Goal: Check status: Check status

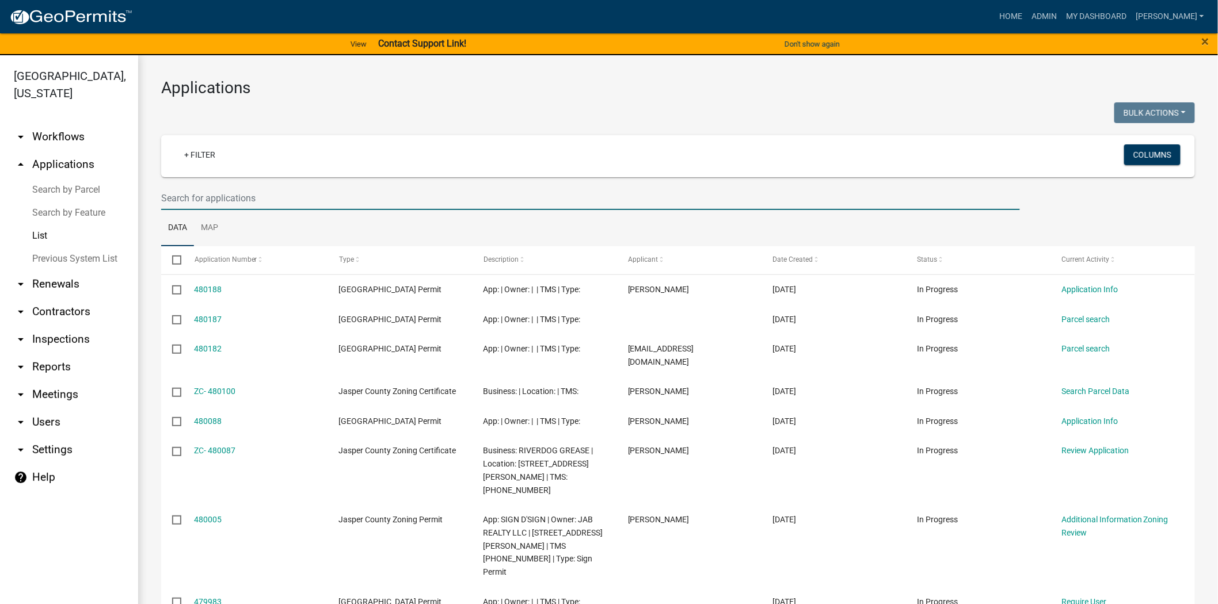
click at [246, 193] on input "text" at bounding box center [590, 199] width 859 height 24
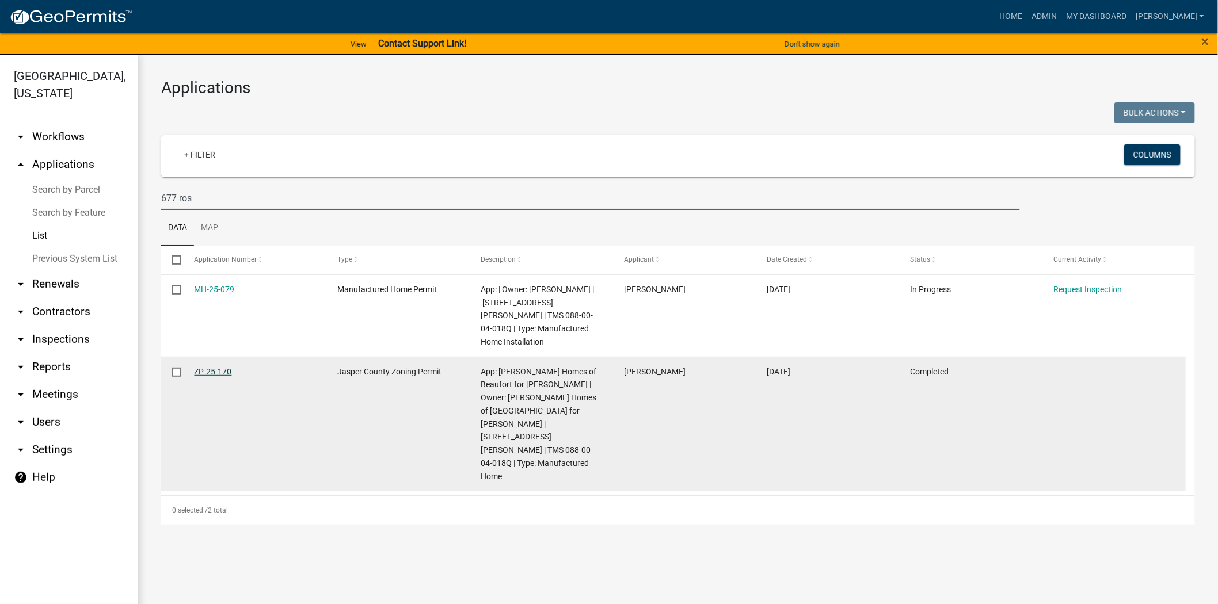
type input "677 ros"
click at [211, 367] on link "ZP-25-170" at bounding box center [213, 371] width 37 height 9
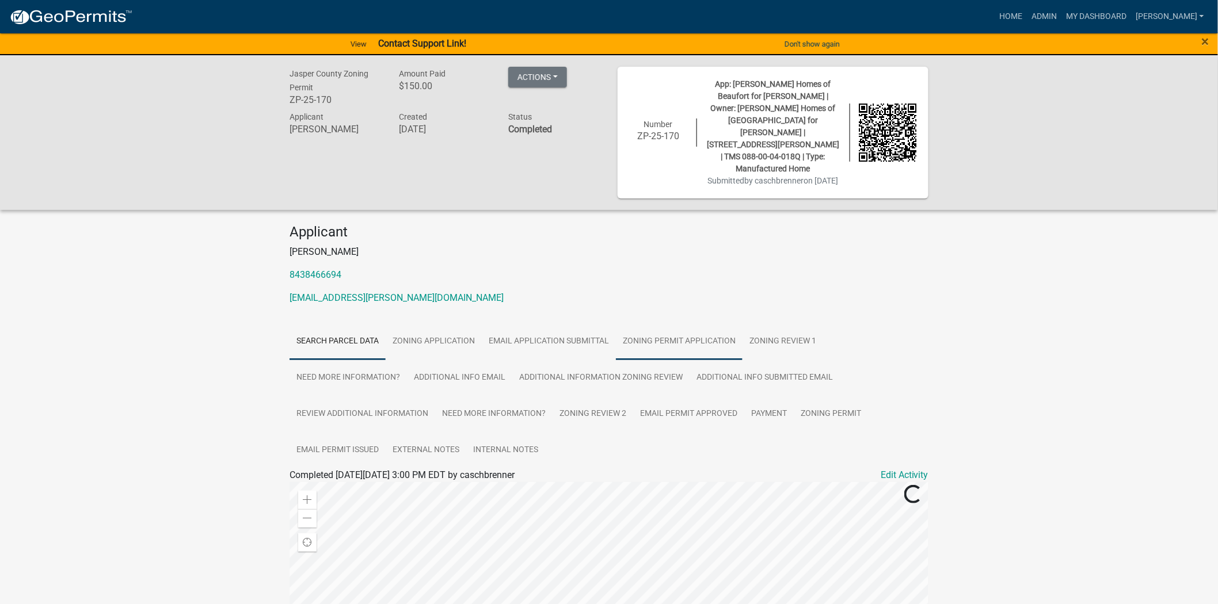
click at [682, 324] on link "Zoning Permit Application" at bounding box center [679, 342] width 127 height 37
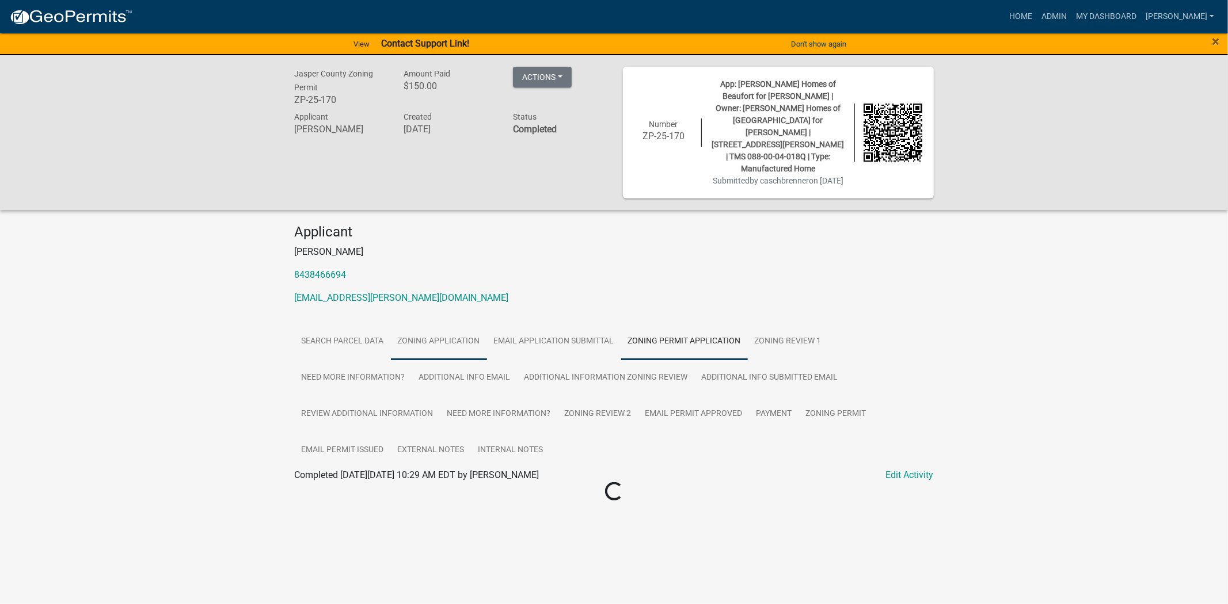
click at [462, 324] on link "Zoning Application" at bounding box center [439, 342] width 96 height 37
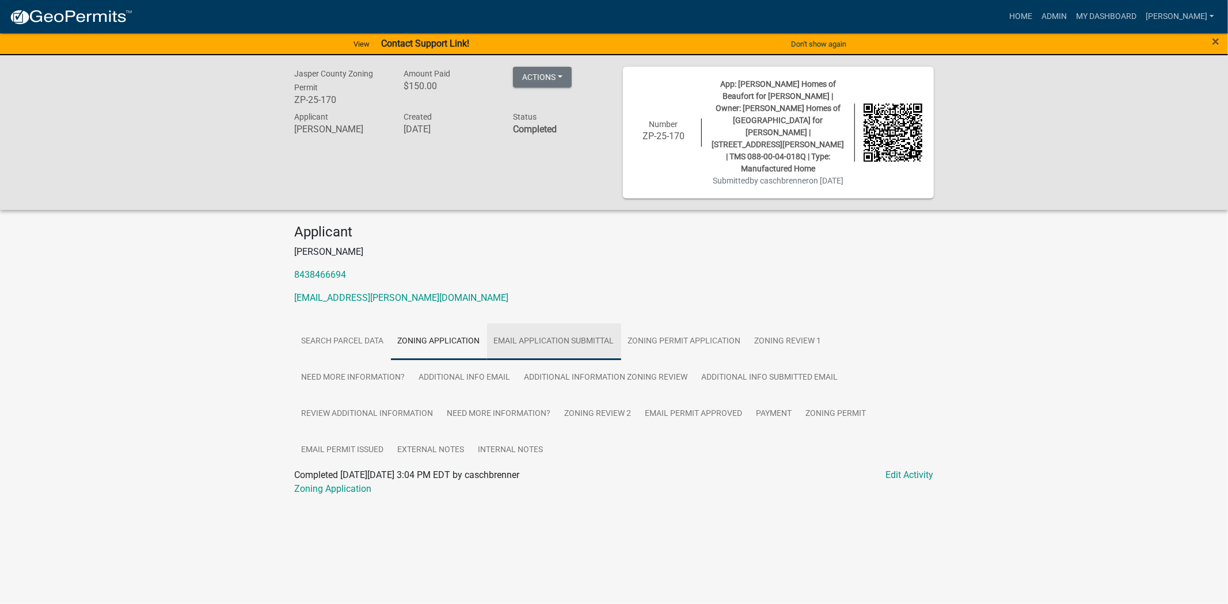
click at [569, 324] on link "Email Application Submittal" at bounding box center [554, 342] width 134 height 37
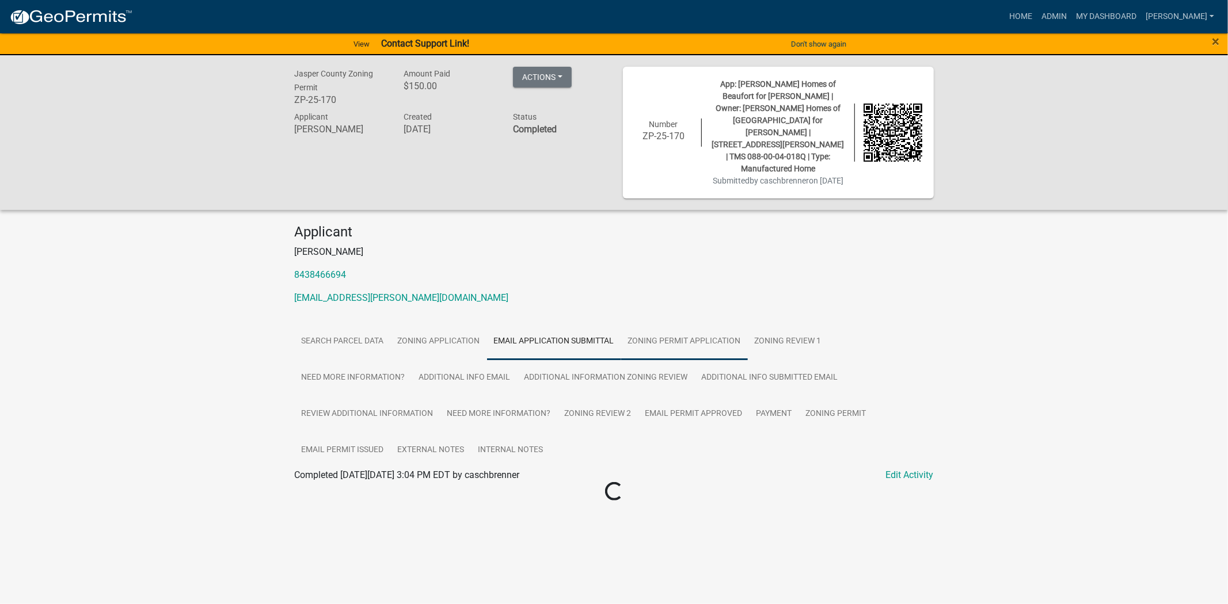
click at [683, 324] on link "Zoning Permit Application" at bounding box center [684, 342] width 127 height 37
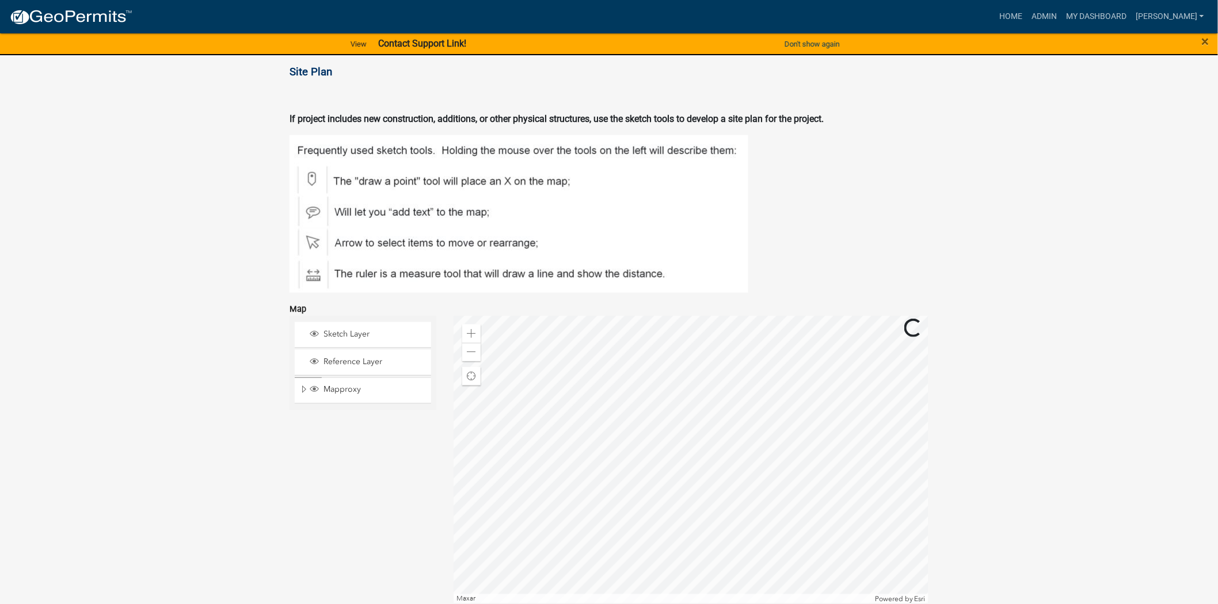
scroll to position [2430, 0]
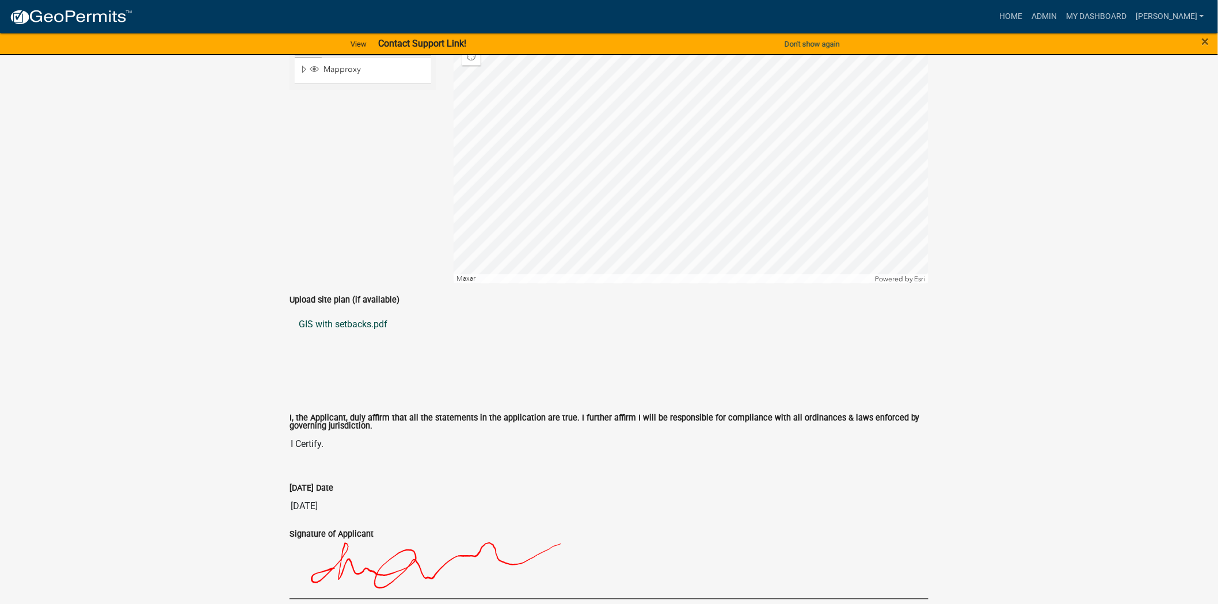
click at [340, 311] on link "GIS with setbacks.pdf" at bounding box center [609, 325] width 639 height 28
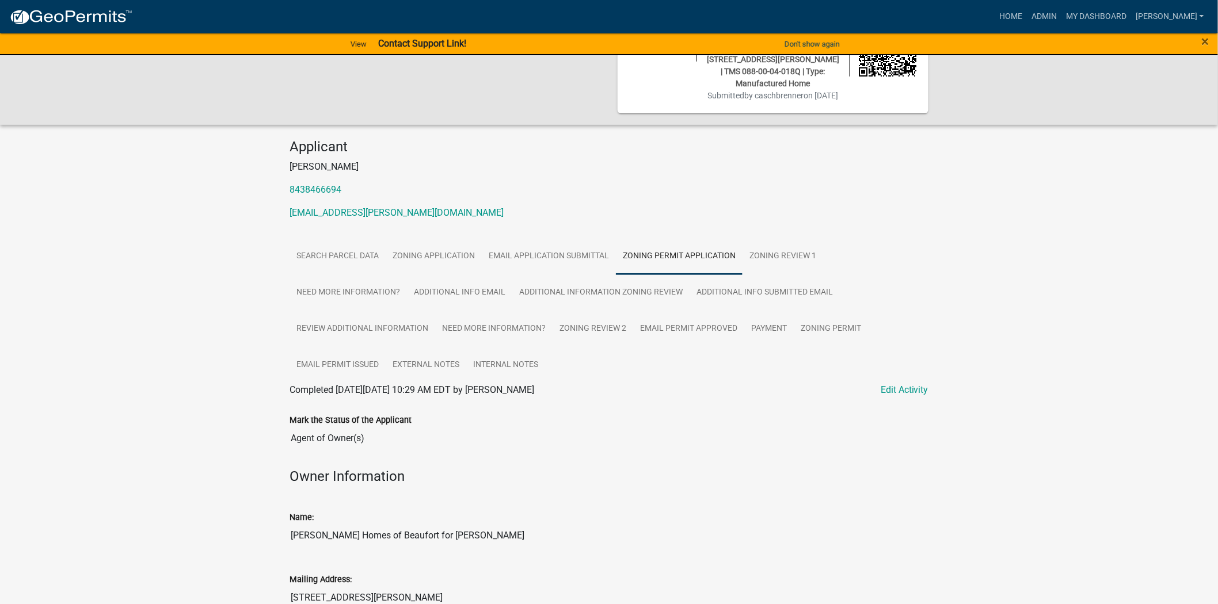
scroll to position [0, 0]
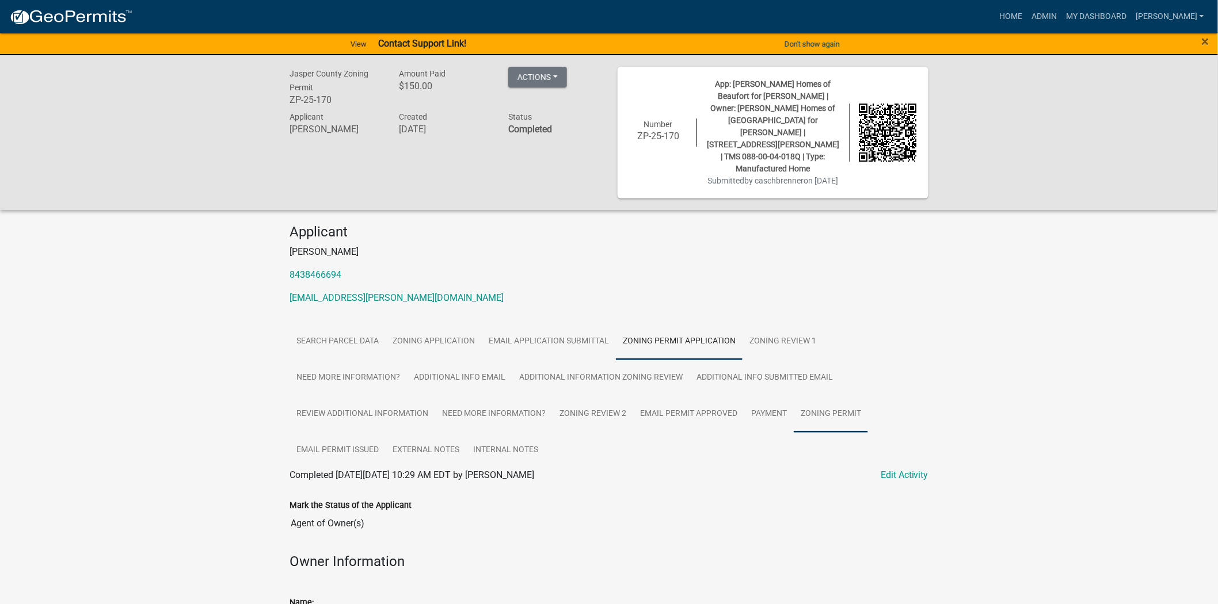
click at [807, 396] on link "Zoning Permit" at bounding box center [831, 414] width 74 height 37
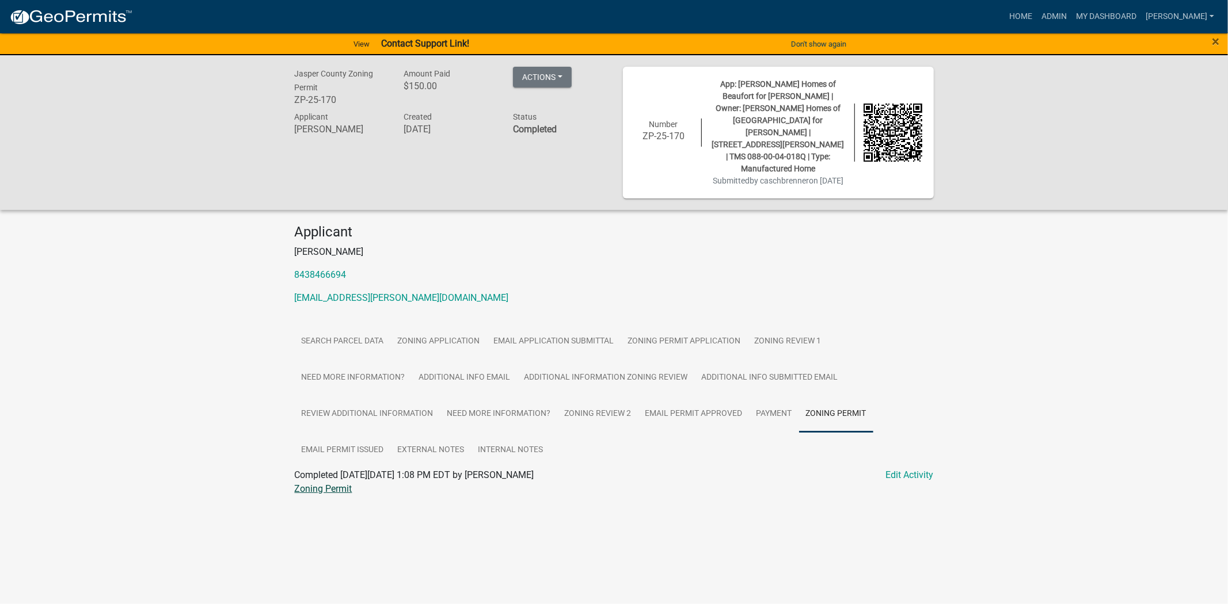
click at [313, 484] on link "Zoning Permit" at bounding box center [324, 489] width 58 height 11
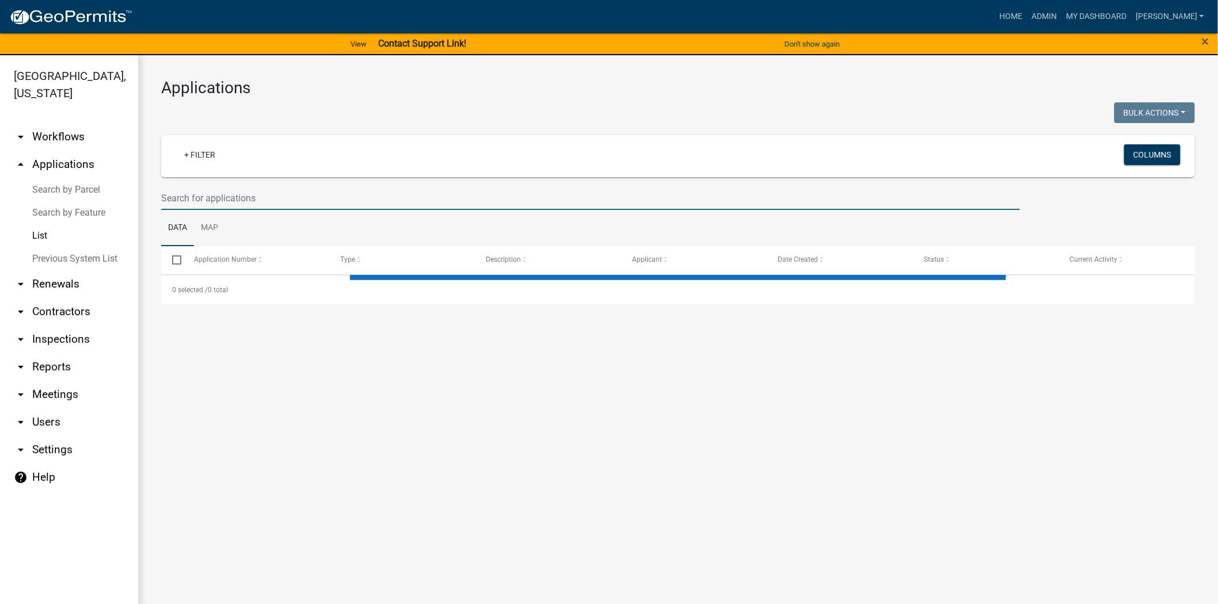
click at [187, 199] on input "text" at bounding box center [590, 199] width 859 height 24
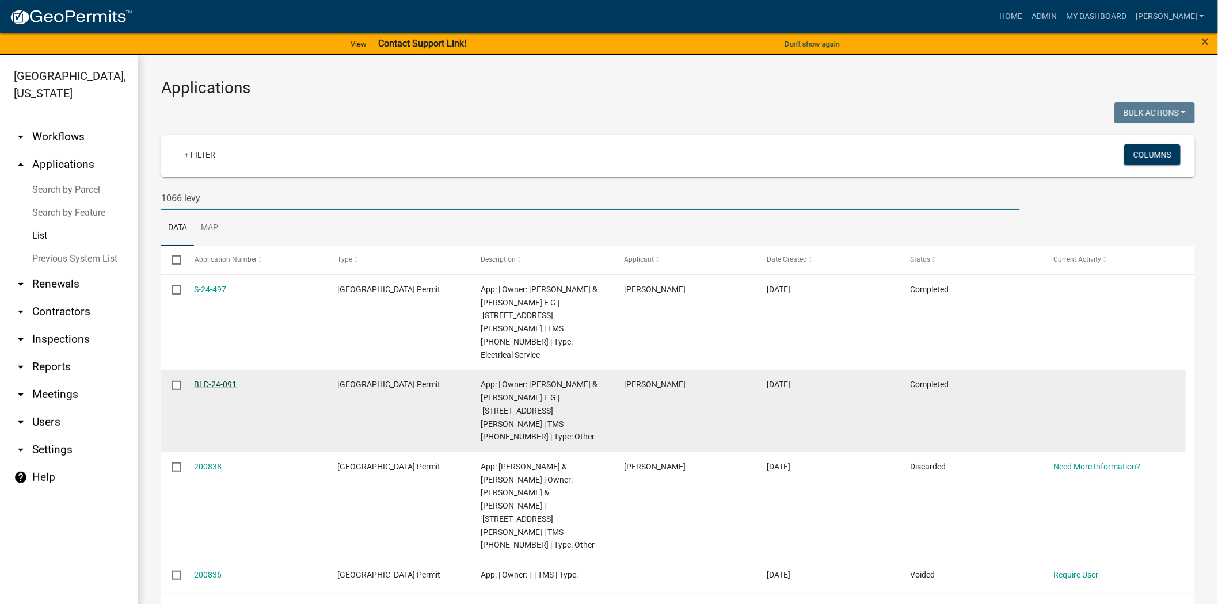
type input "1066 levy"
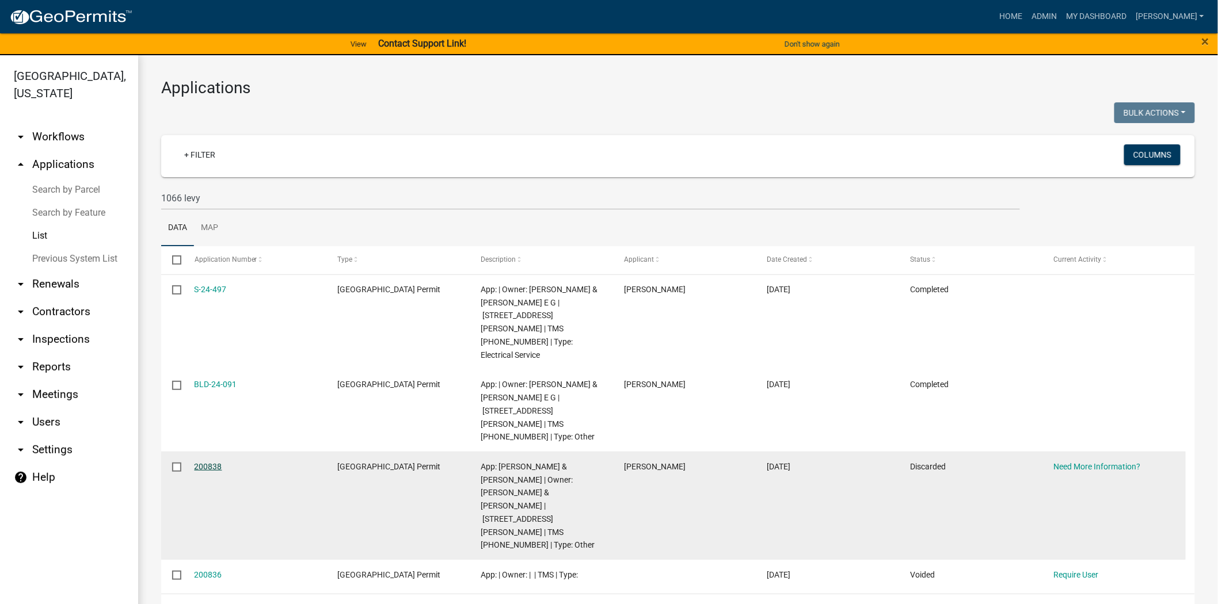
click at [215, 462] on link "200838" at bounding box center [209, 466] width 28 height 9
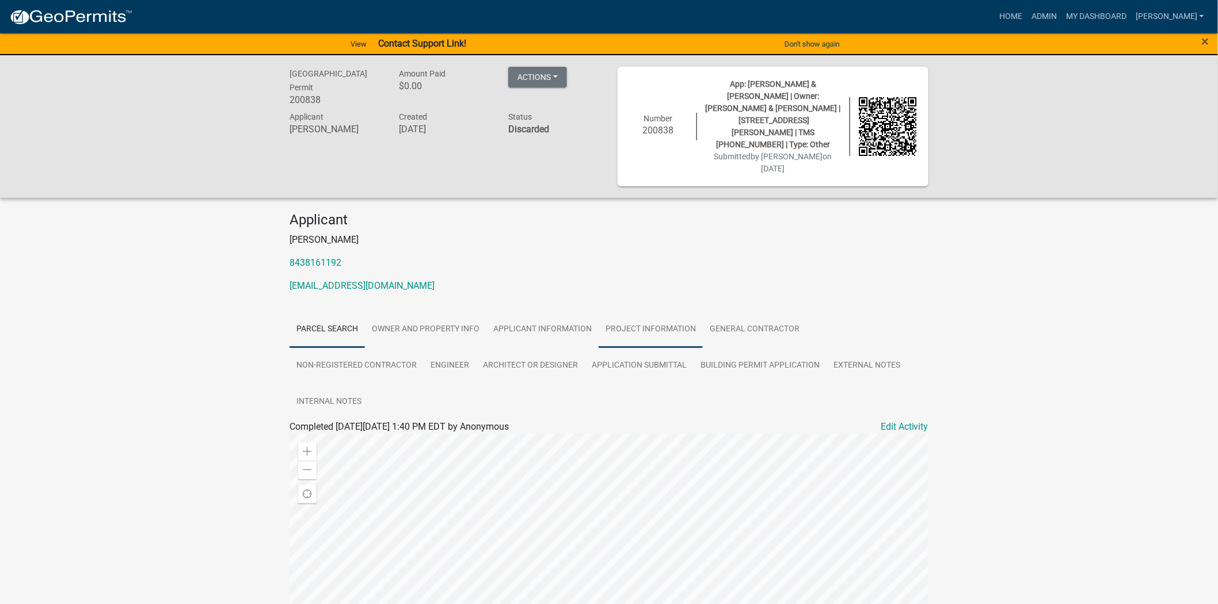
click at [661, 311] on link "Project Information" at bounding box center [651, 329] width 104 height 37
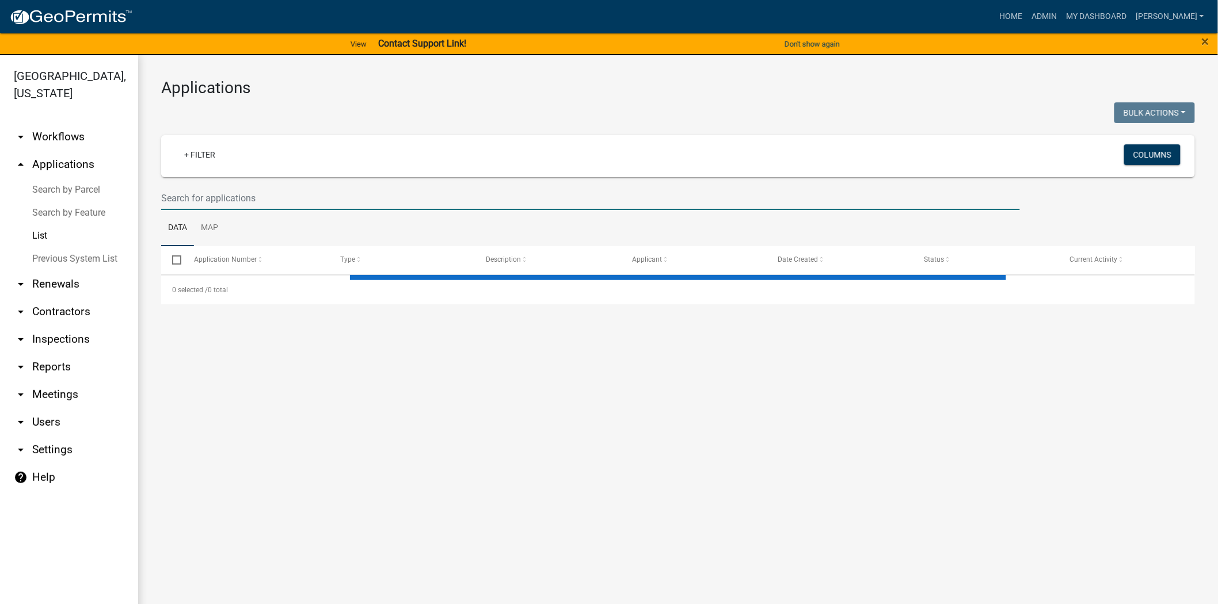
drag, startPoint x: 204, startPoint y: 197, endPoint x: 233, endPoint y: 190, distance: 29.2
click at [204, 197] on input "text" at bounding box center [590, 199] width 859 height 24
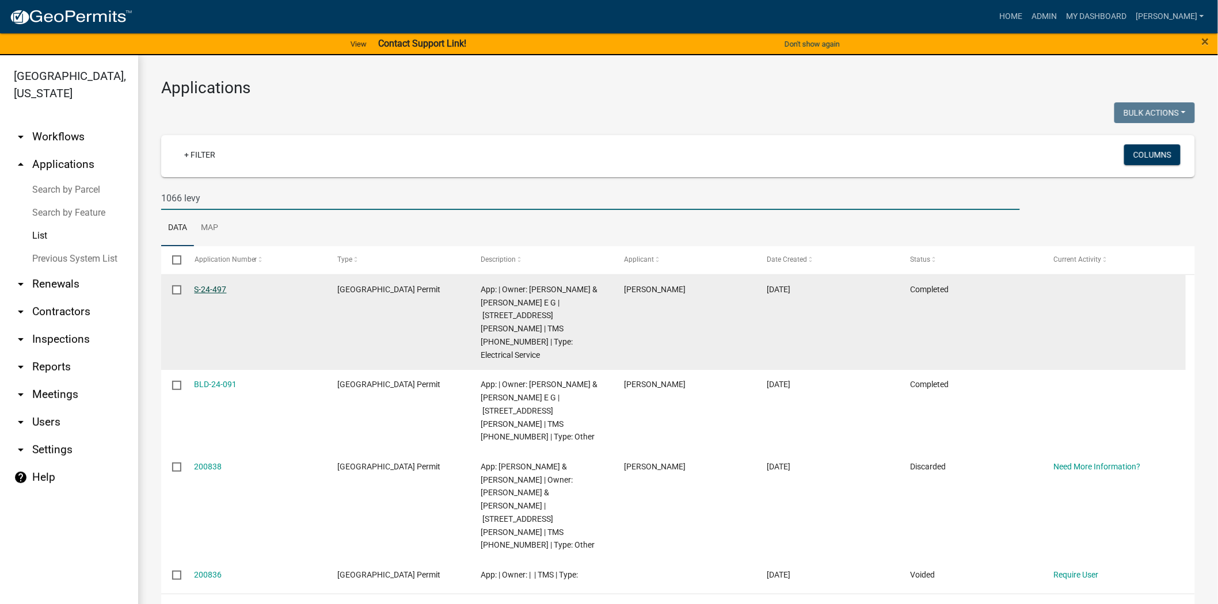
type input "1066 levy"
click at [216, 286] on link "S-24-497" at bounding box center [211, 289] width 32 height 9
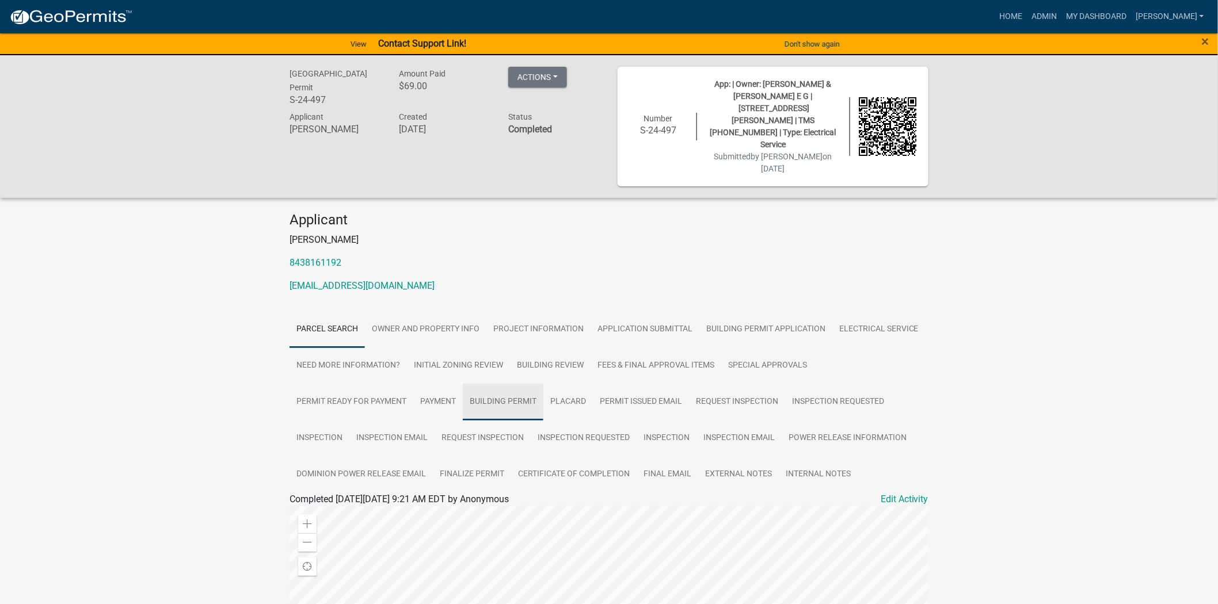
click at [494, 384] on link "Building Permit" at bounding box center [503, 402] width 81 height 37
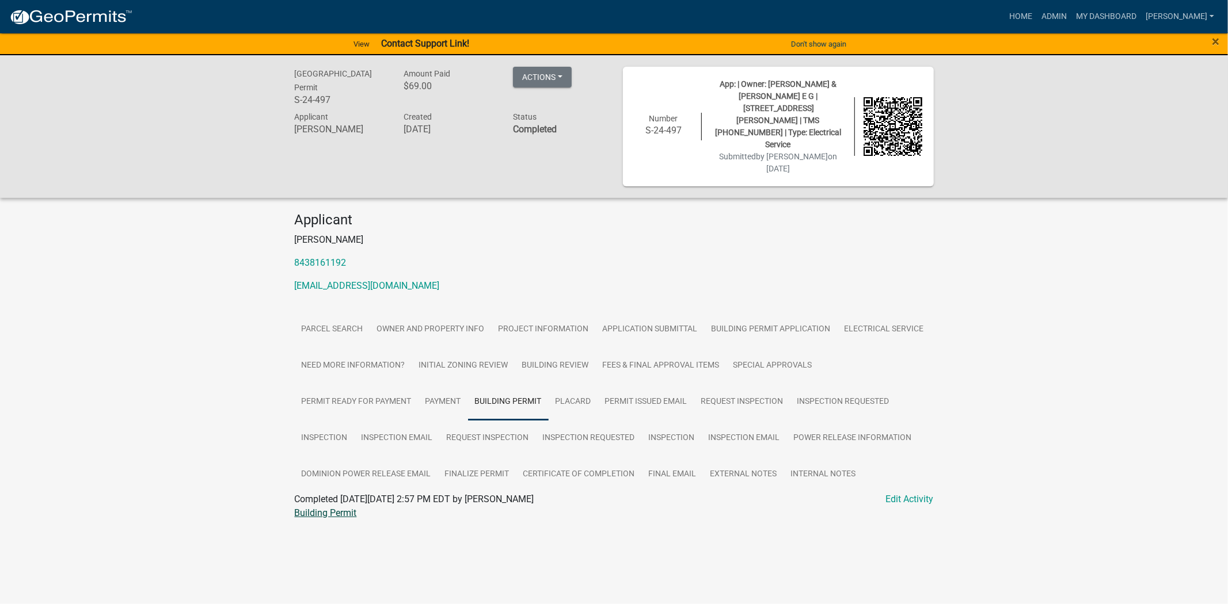
click at [347, 508] on link "Building Permit" at bounding box center [326, 513] width 62 height 11
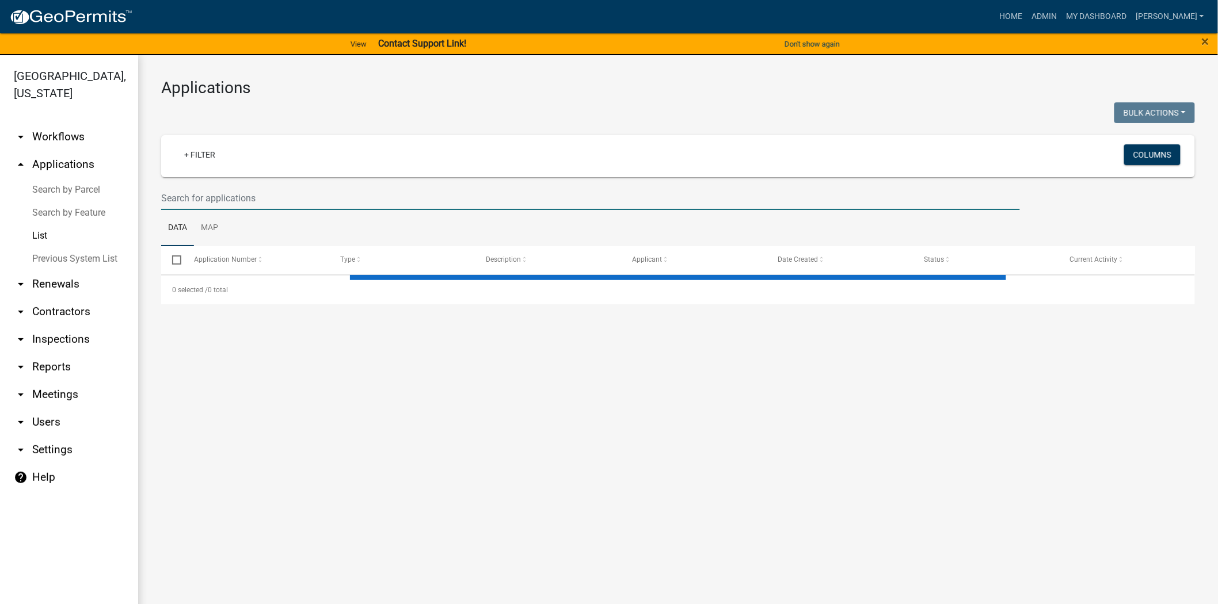
click at [222, 196] on input "text" at bounding box center [590, 199] width 859 height 24
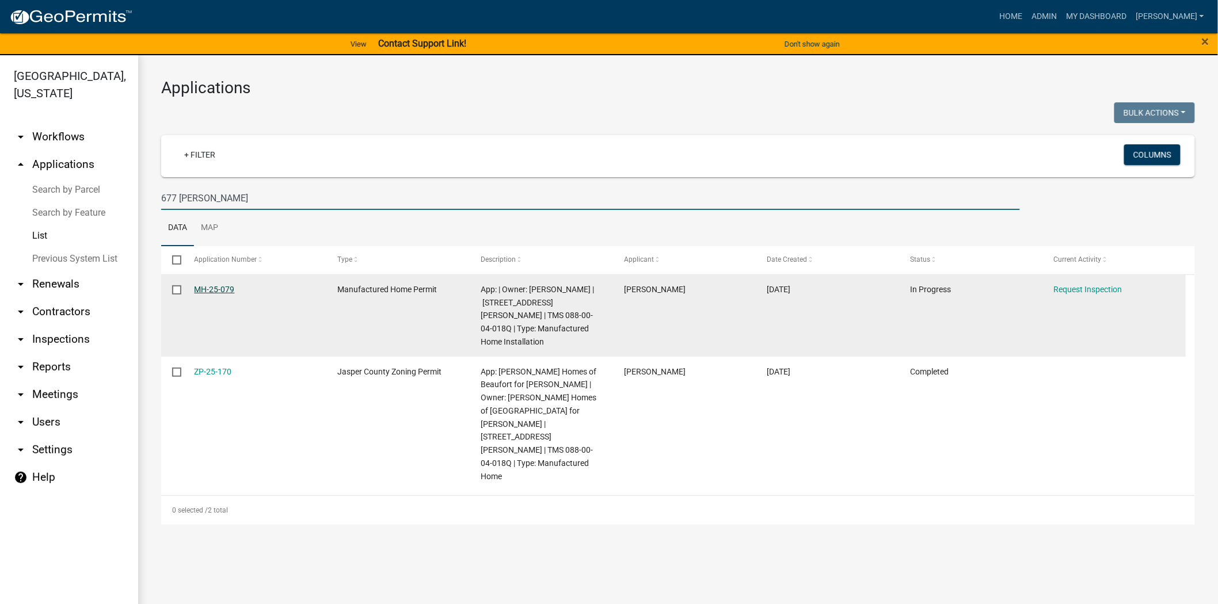
type input "677 rosemary"
click at [199, 285] on link "MH-25-079" at bounding box center [215, 289] width 40 height 9
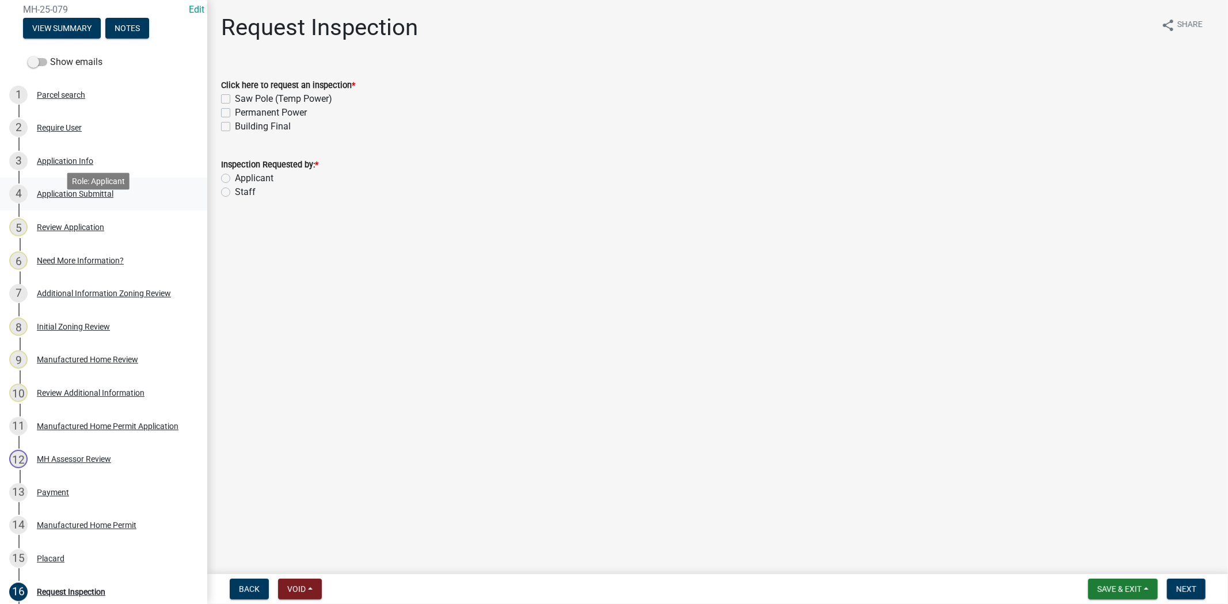
scroll to position [192, 0]
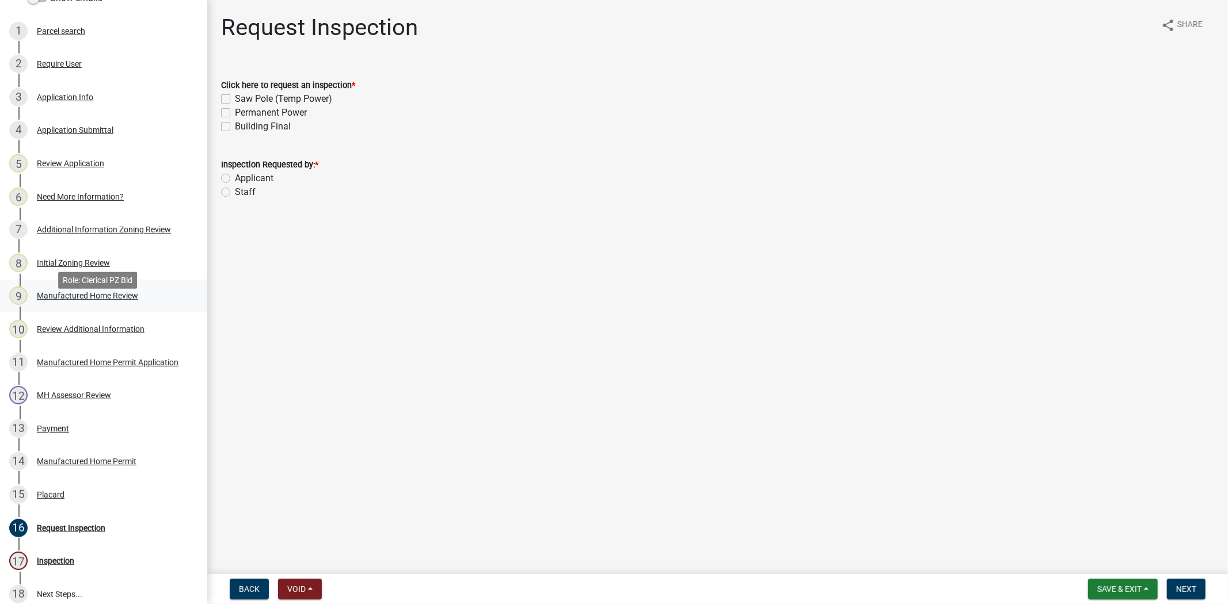
click at [58, 305] on div "9 Manufactured Home Review" at bounding box center [99, 296] width 180 height 18
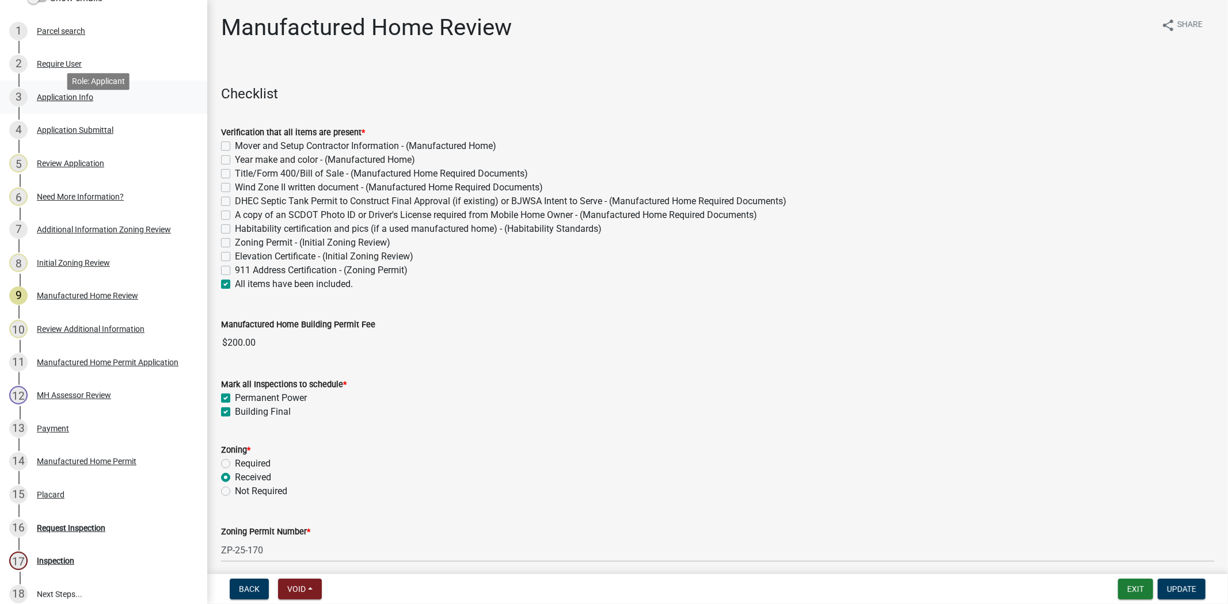
click at [68, 102] on link "3 Application Info" at bounding box center [103, 97] width 207 height 33
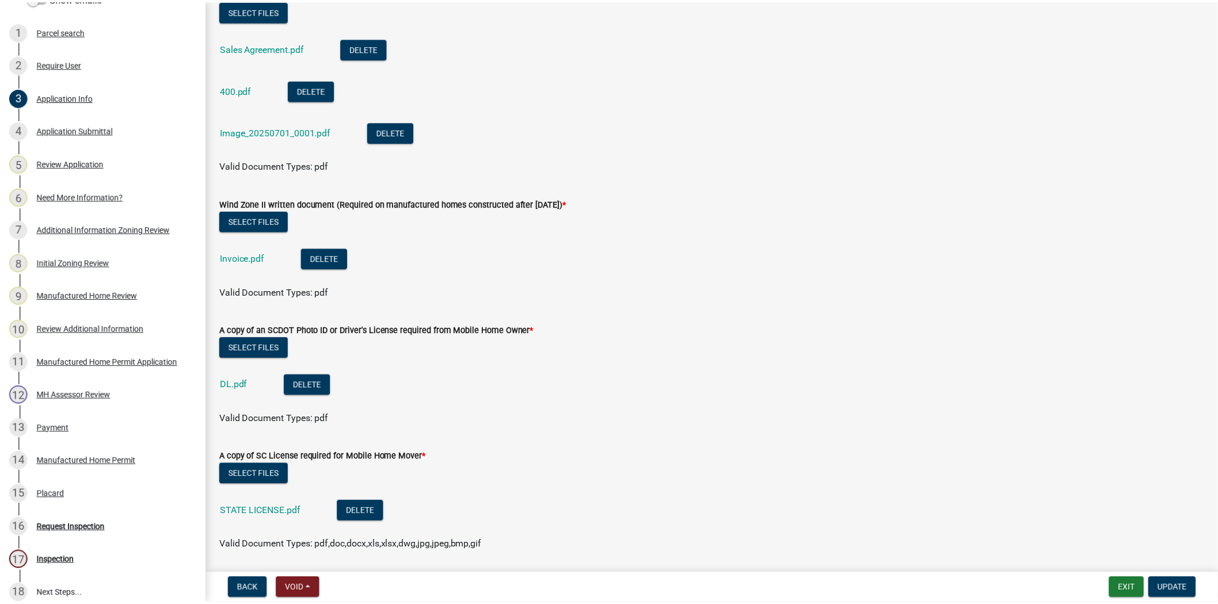
scroll to position [3070, 0]
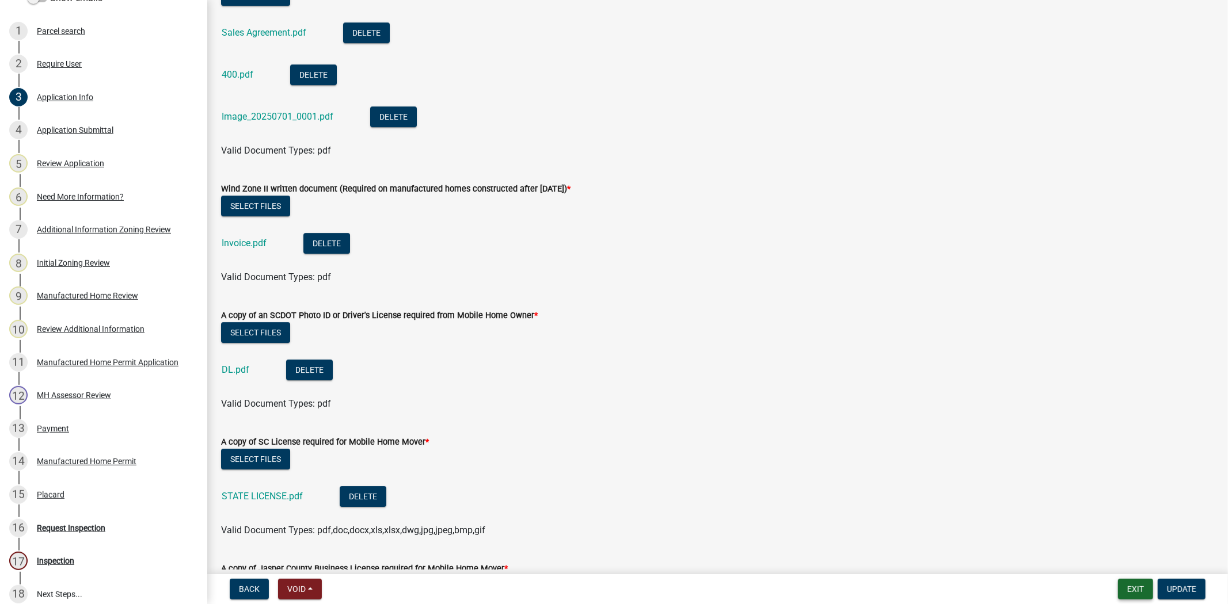
click at [1150, 589] on button "Exit" at bounding box center [1135, 589] width 35 height 21
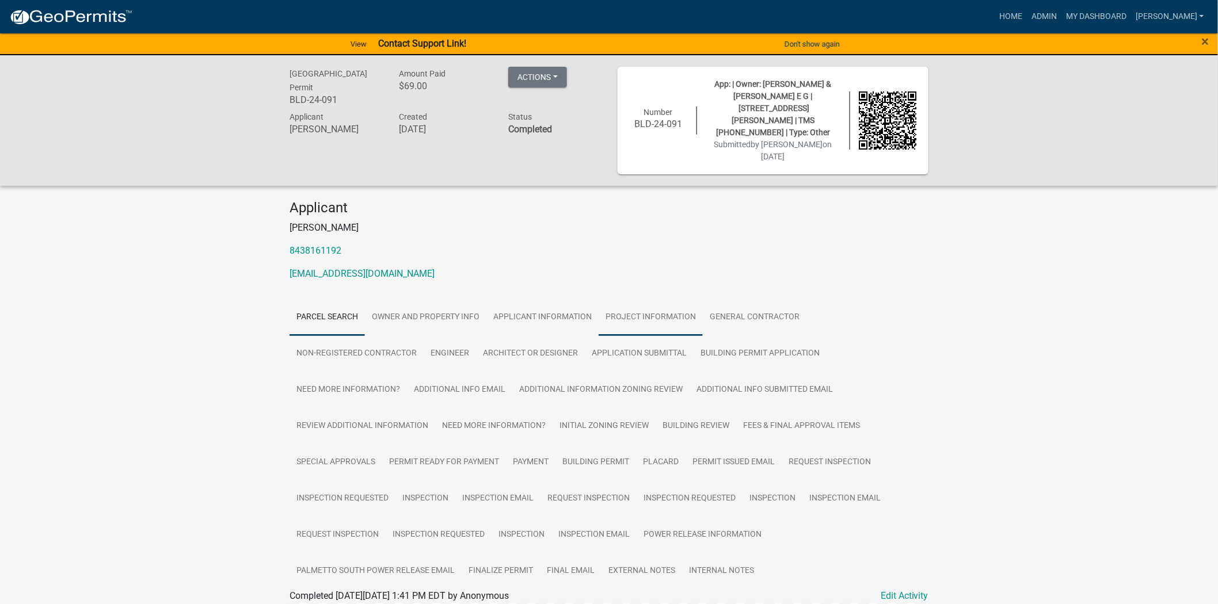
click at [618, 299] on link "Project Information" at bounding box center [651, 317] width 104 height 37
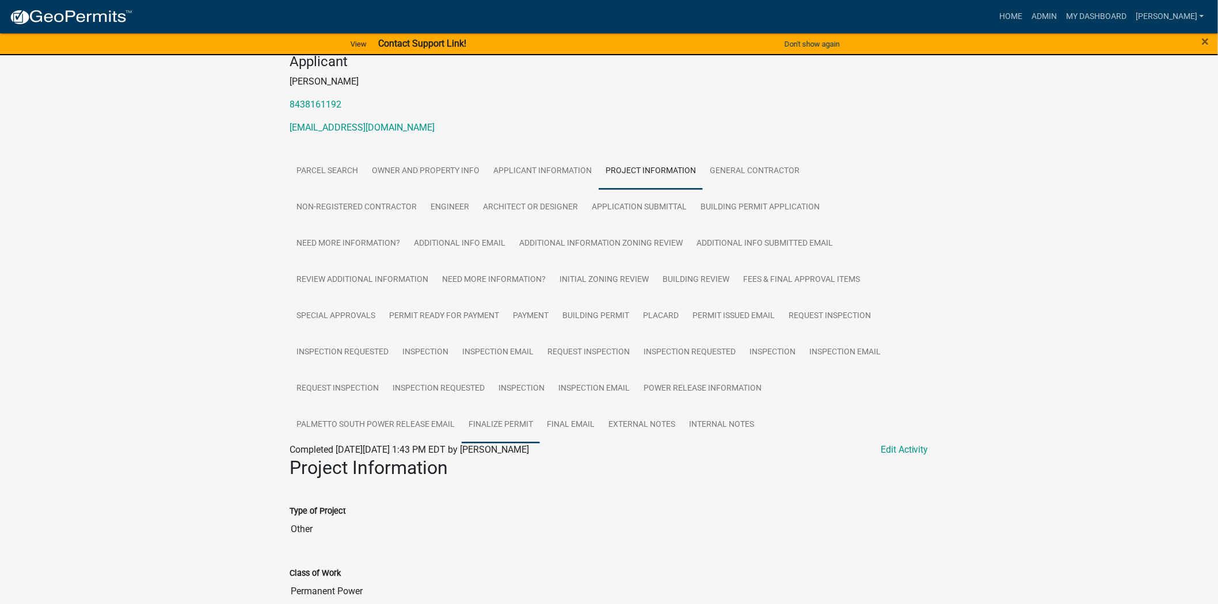
scroll to position [128, 0]
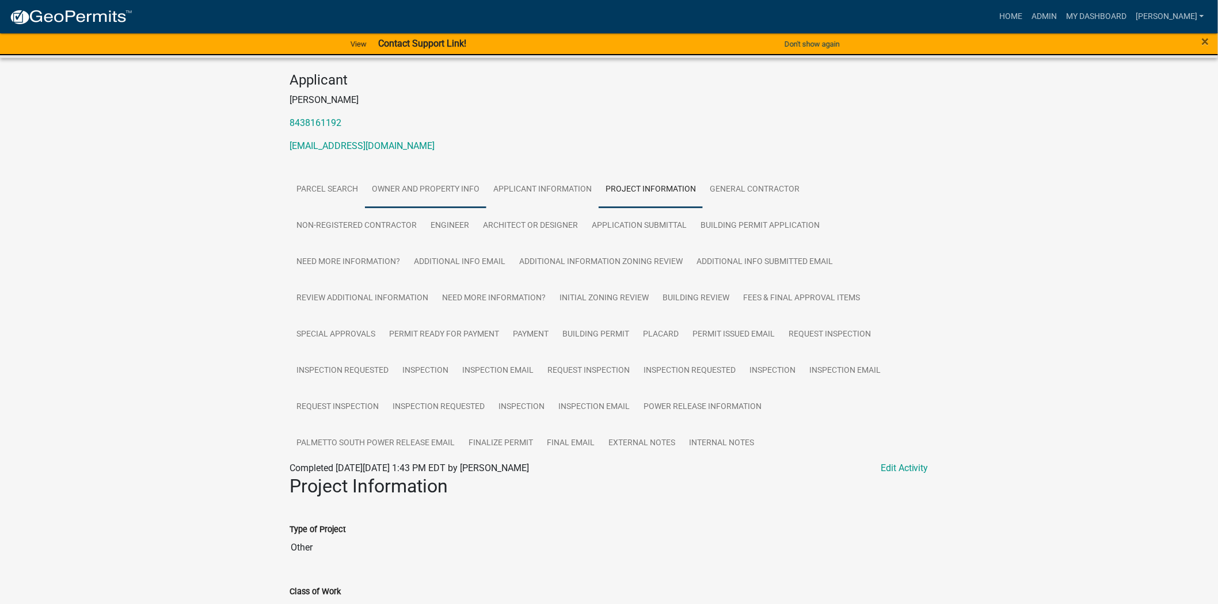
drag, startPoint x: 422, startPoint y: 172, endPoint x: 438, endPoint y: 163, distance: 18.3
click at [422, 172] on link "Owner and Property Info" at bounding box center [425, 190] width 121 height 37
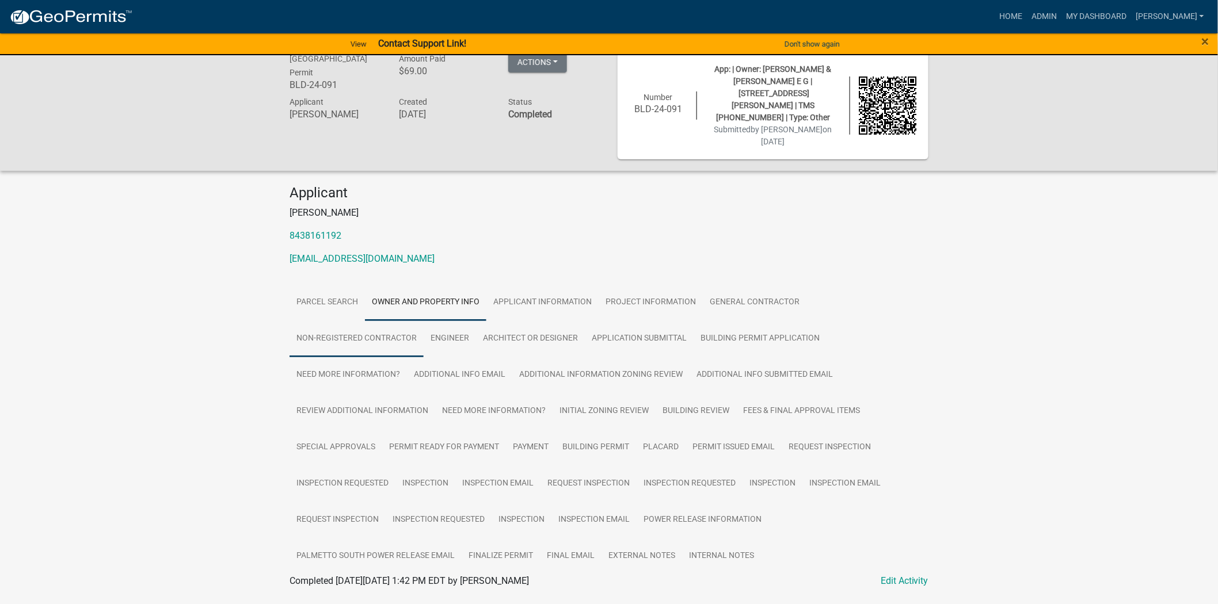
scroll to position [0, 0]
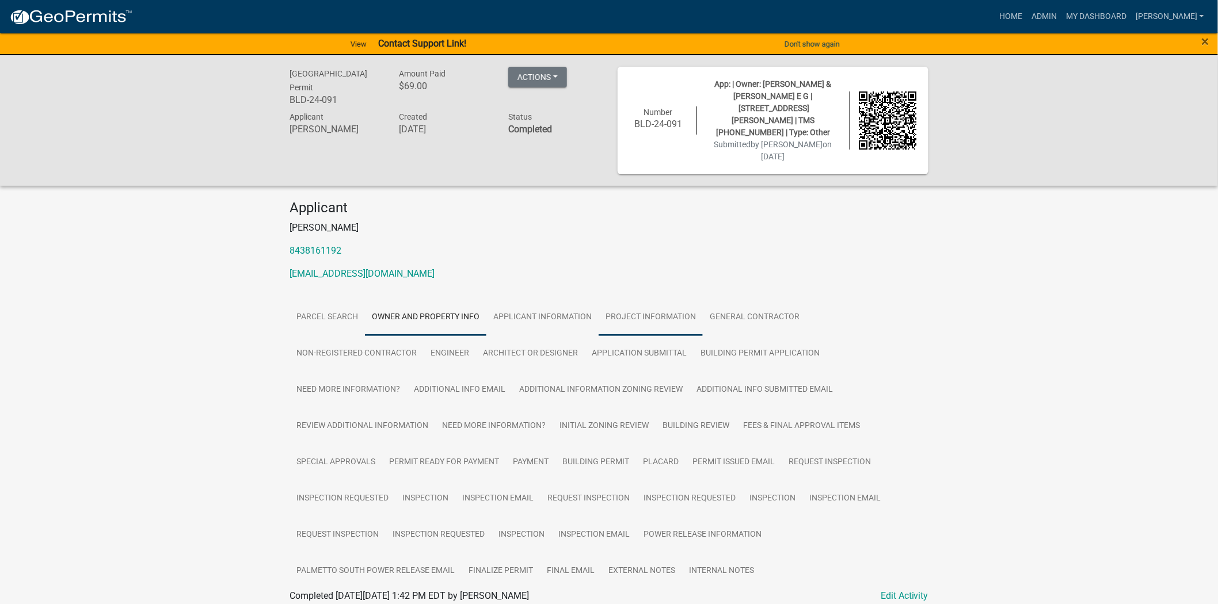
click at [647, 299] on link "Project Information" at bounding box center [651, 317] width 104 height 37
click at [763, 299] on link "General Contractor" at bounding box center [755, 317] width 104 height 37
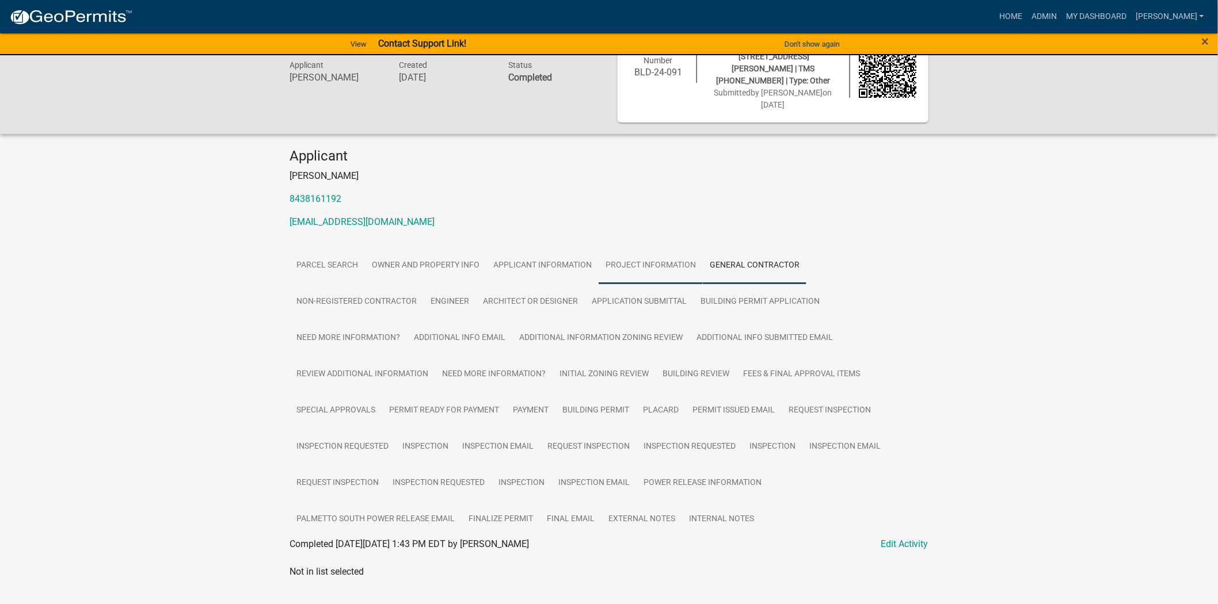
click at [653, 248] on link "Project Information" at bounding box center [651, 266] width 104 height 37
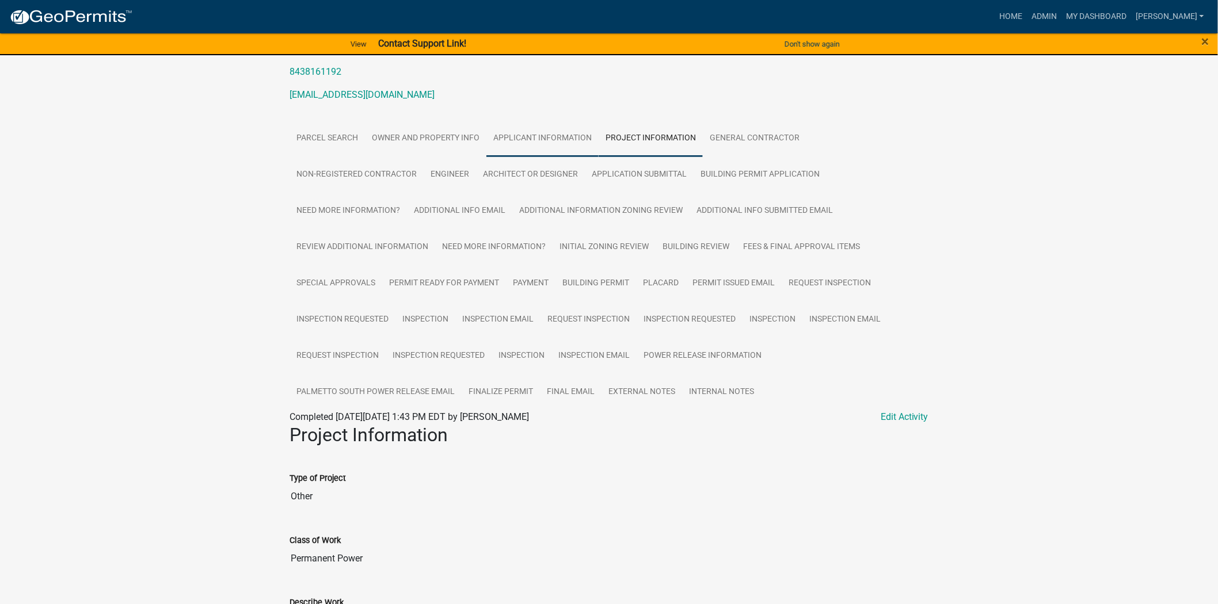
click at [531, 120] on link "Applicant Information" at bounding box center [542, 138] width 112 height 37
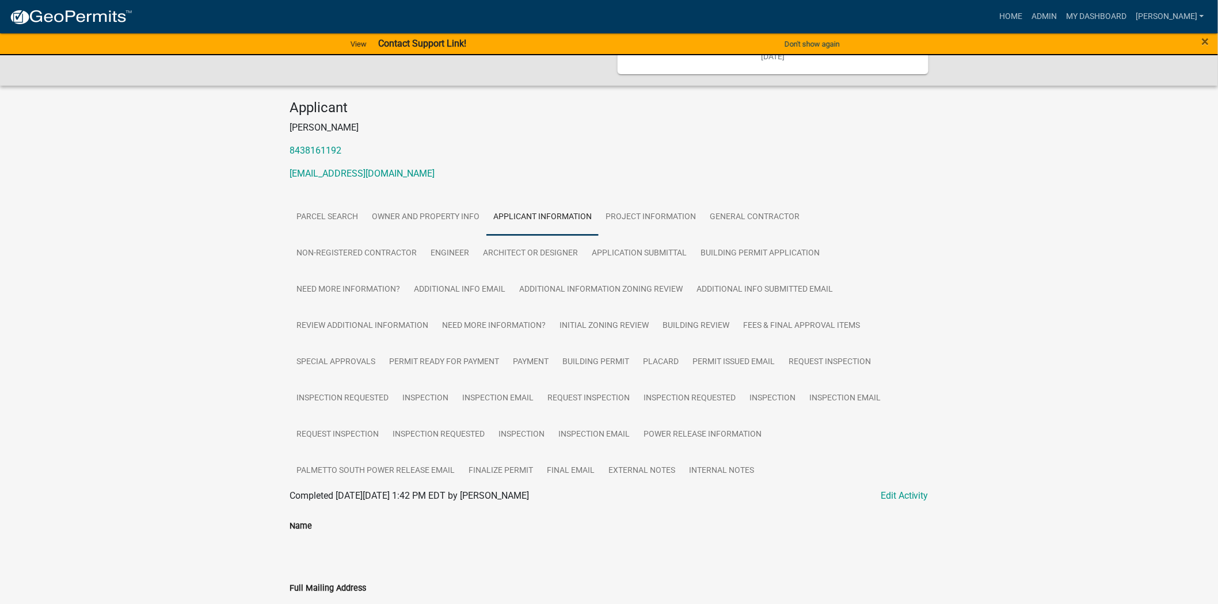
scroll to position [0, 0]
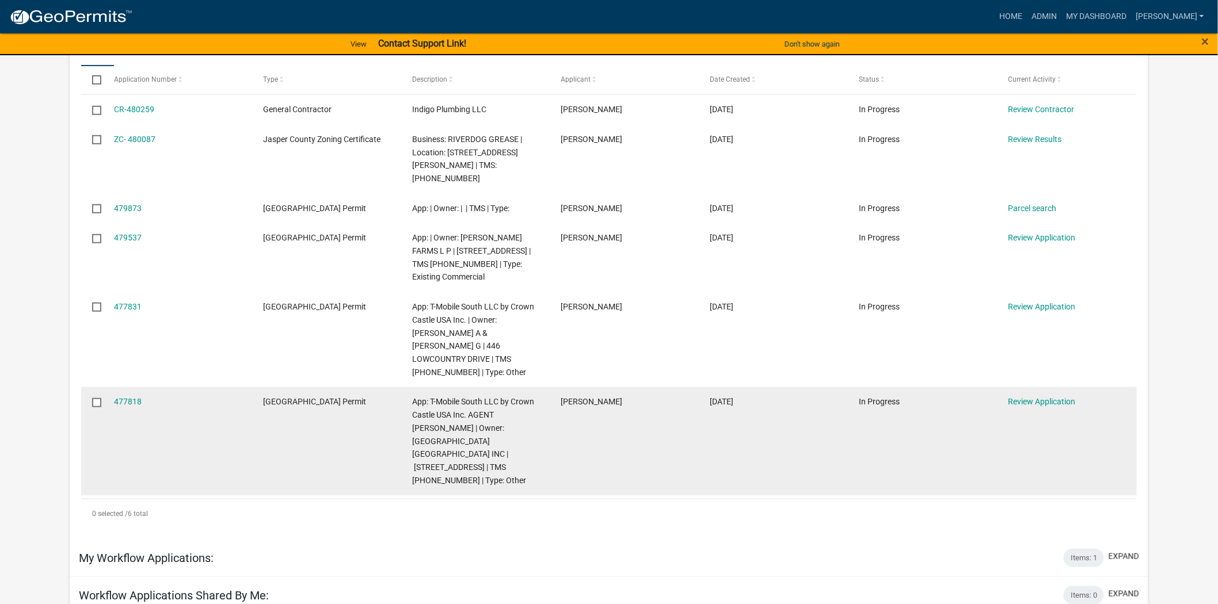
scroll to position [128, 0]
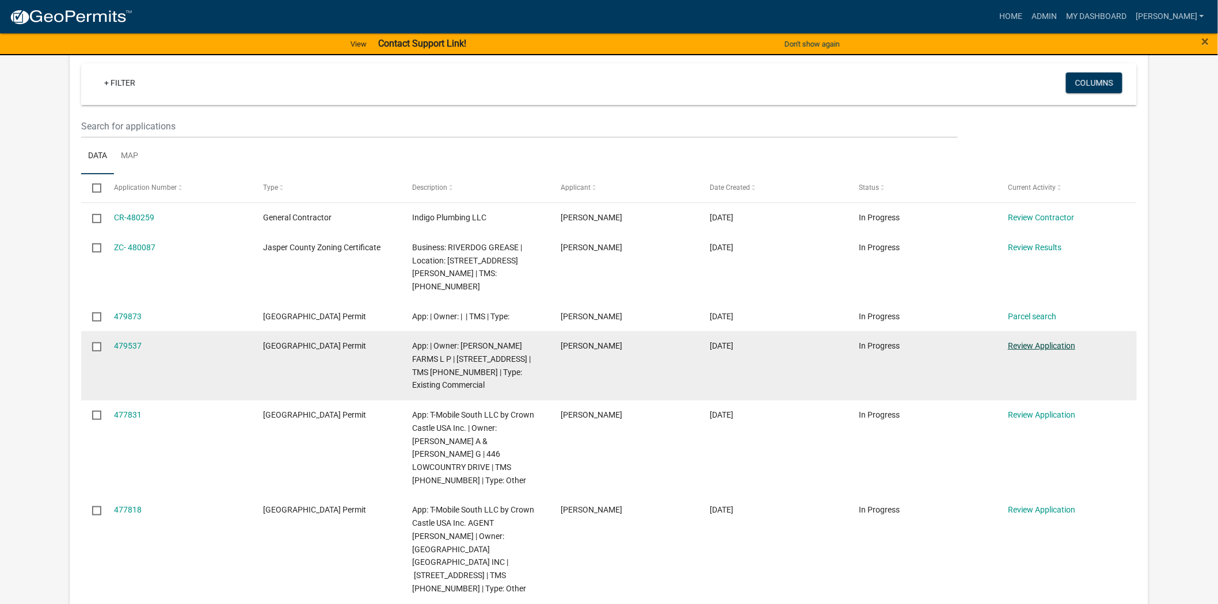
click at [1039, 344] on link "Review Application" at bounding box center [1041, 345] width 67 height 9
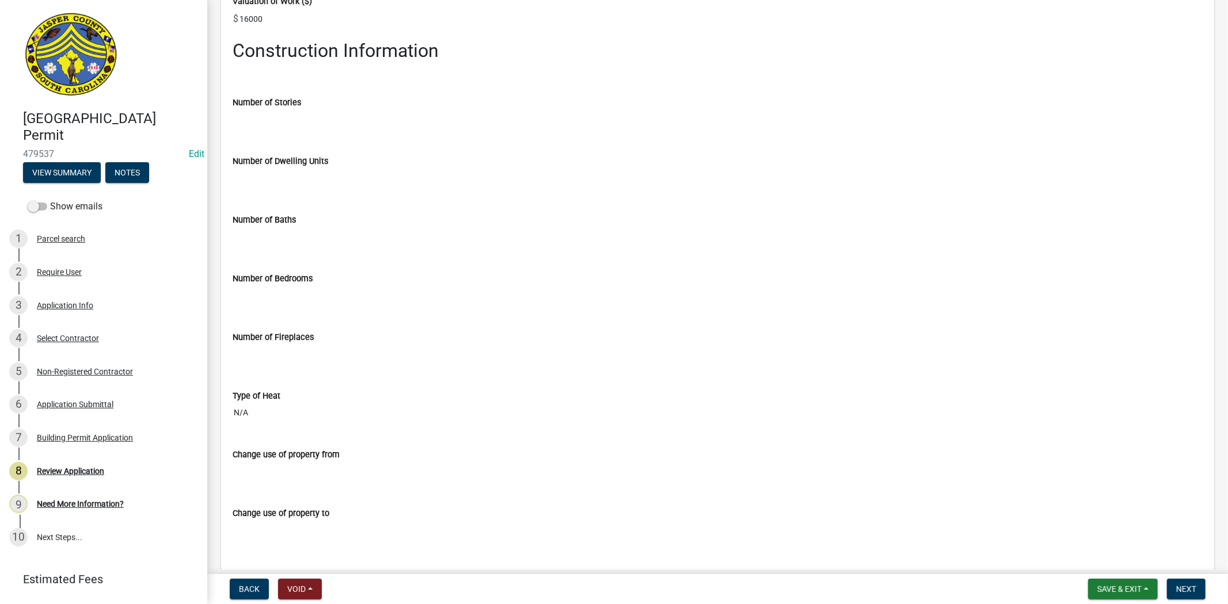
scroll to position [2047, 0]
click at [72, 309] on div "Application Info" at bounding box center [65, 306] width 56 height 8
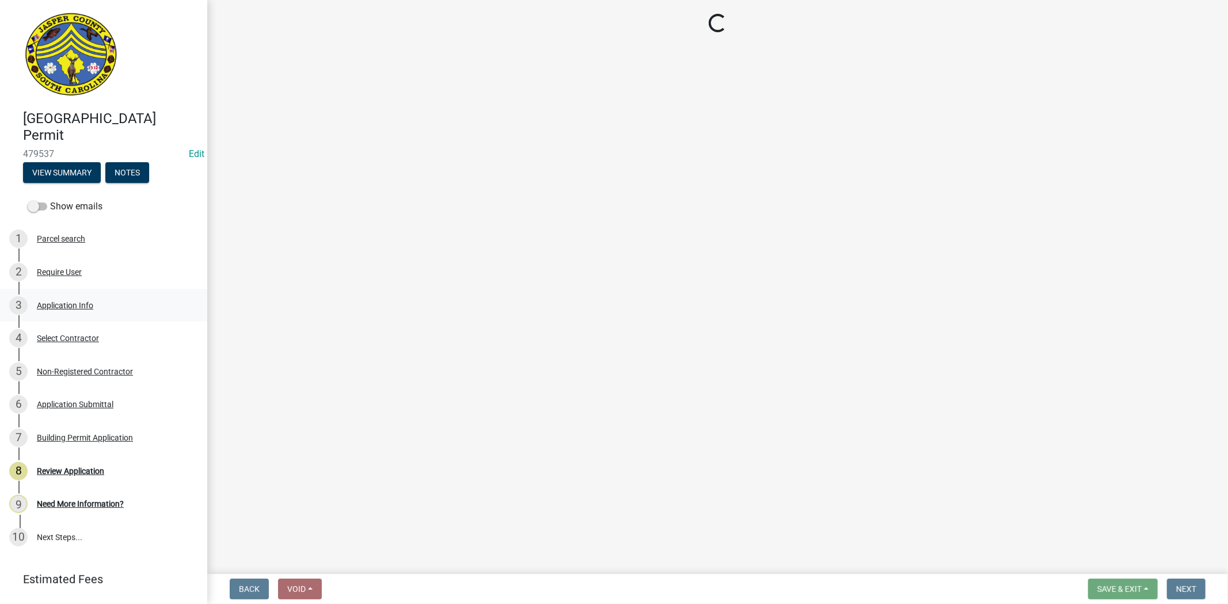
select select "9ee69ee8-4d28-486b-bc7b-e904e70aa828"
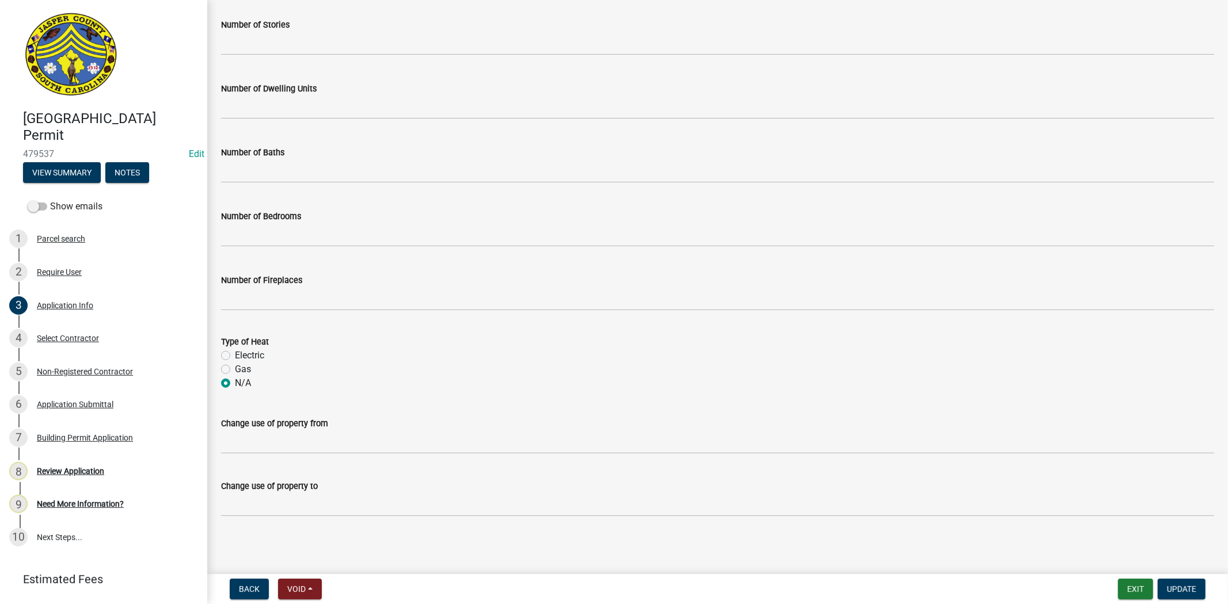
scroll to position [1508, 0]
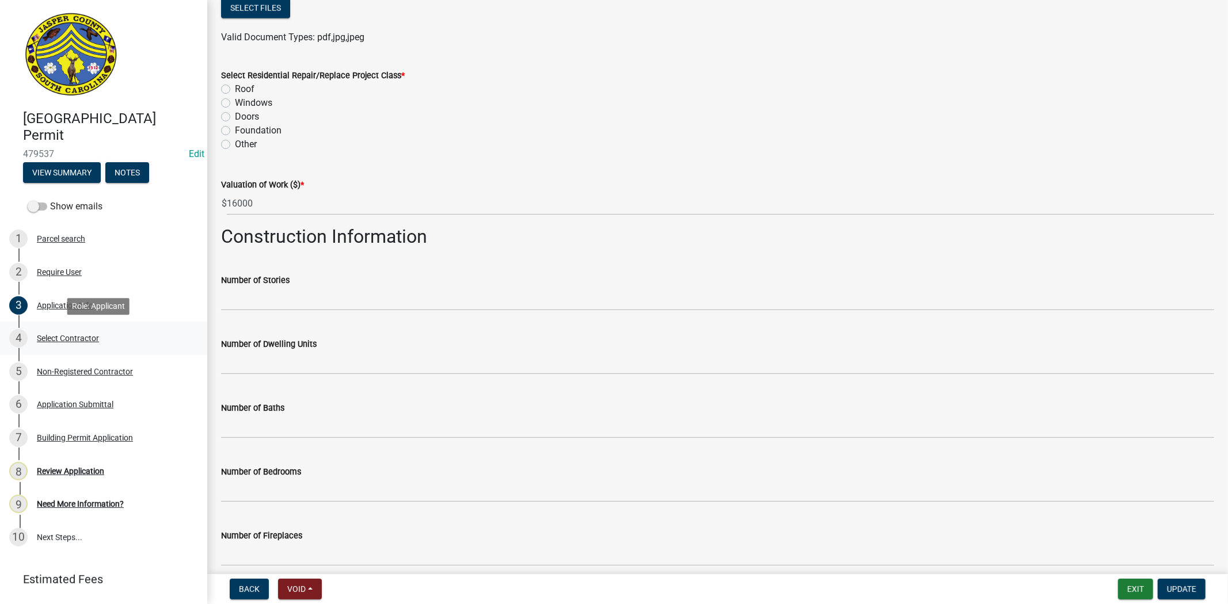
click at [90, 338] on div "Select Contractor" at bounding box center [68, 338] width 62 height 8
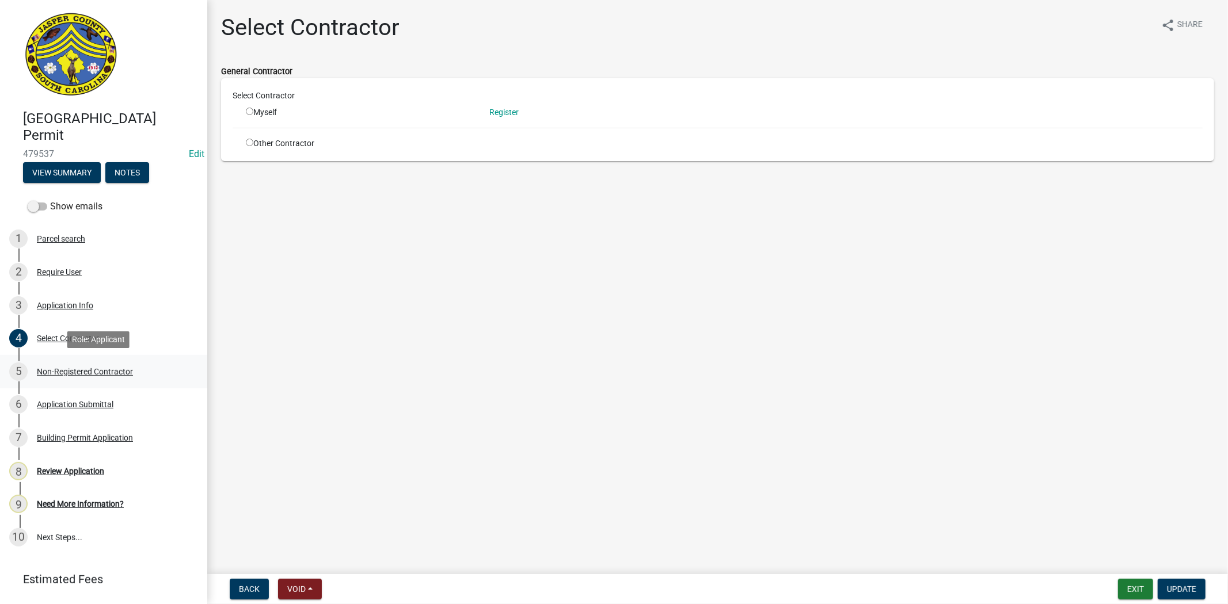
click at [121, 366] on div "5 Non-Registered Contractor" at bounding box center [99, 372] width 180 height 18
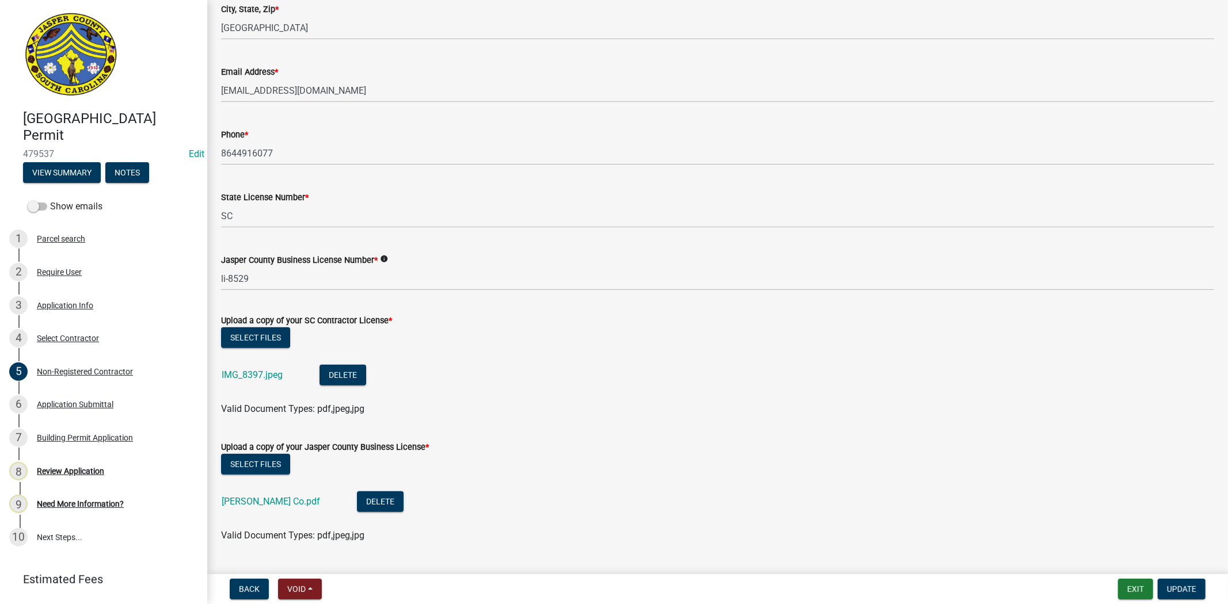
scroll to position [447, 0]
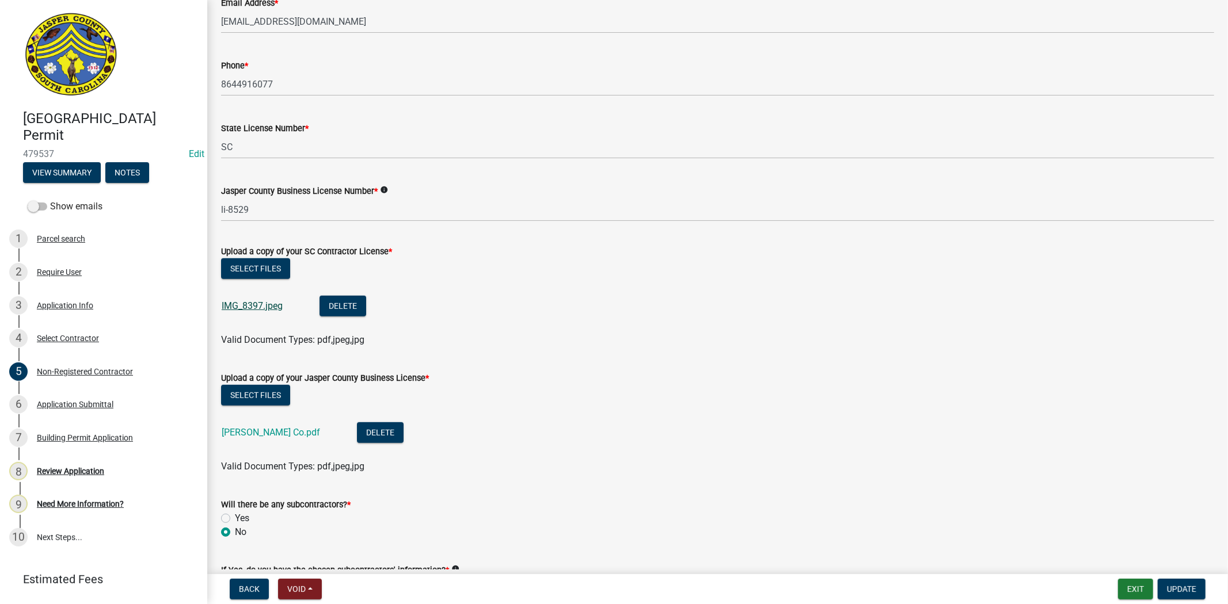
click at [254, 307] on link "IMG_8397.jpeg" at bounding box center [252, 306] width 61 height 11
click at [263, 429] on link "BL-Jasper Co.pdf" at bounding box center [271, 432] width 98 height 11
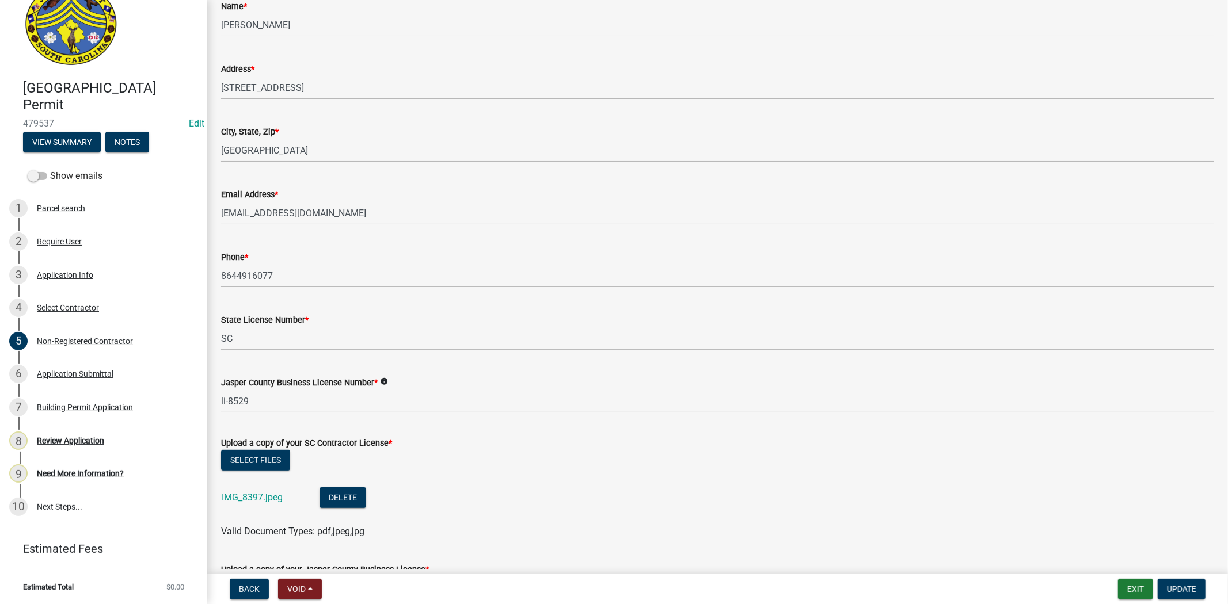
scroll to position [576, 0]
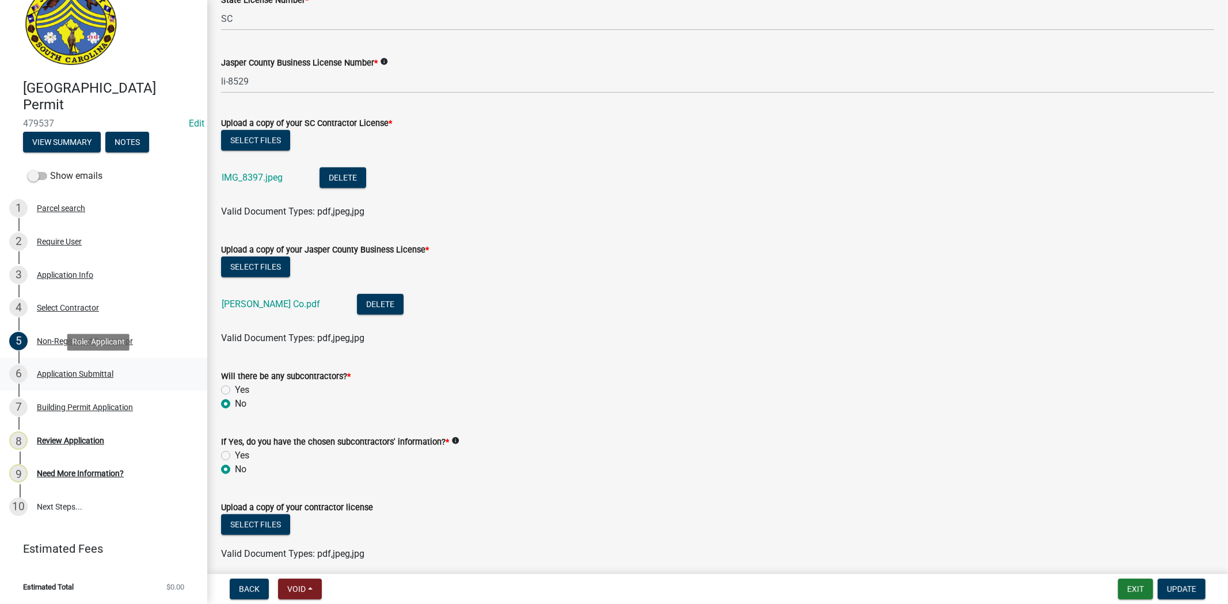
click at [60, 364] on link "6 Application Submittal" at bounding box center [103, 374] width 207 height 33
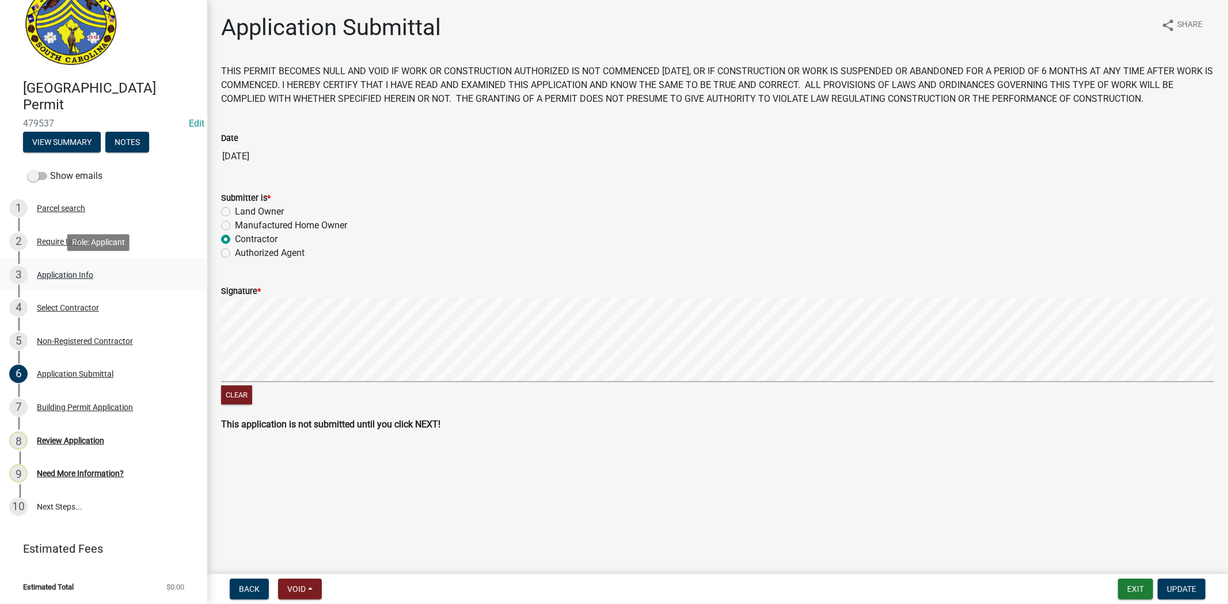
click at [111, 274] on div "3 Application Info" at bounding box center [99, 275] width 180 height 18
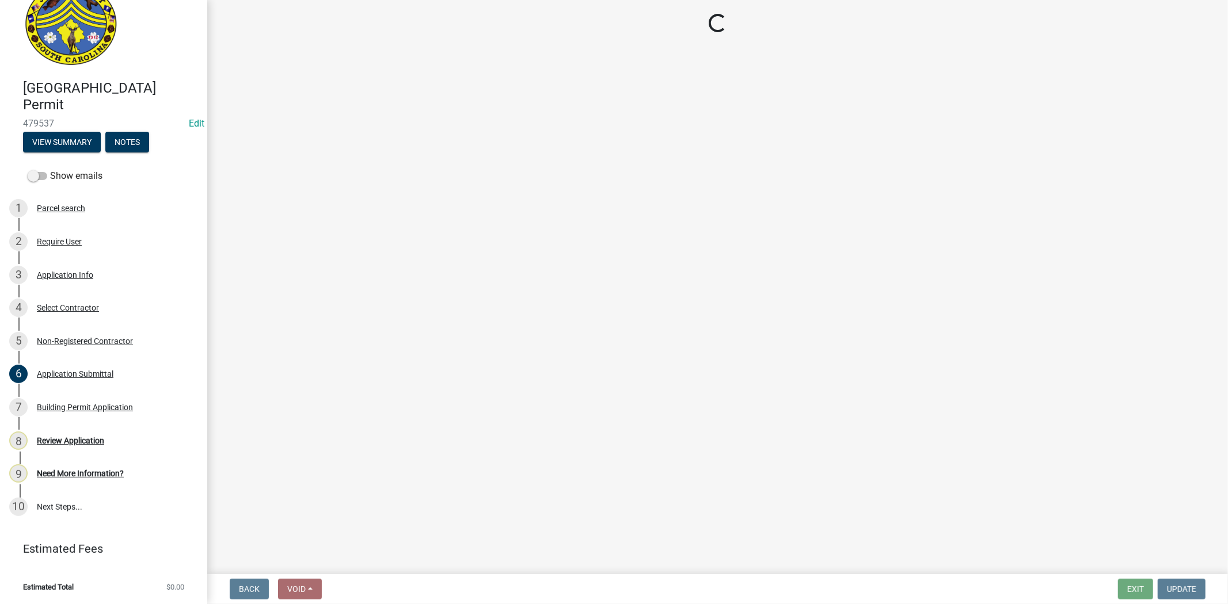
select select "9ee69ee8-4d28-486b-bc7b-e904e70aa828"
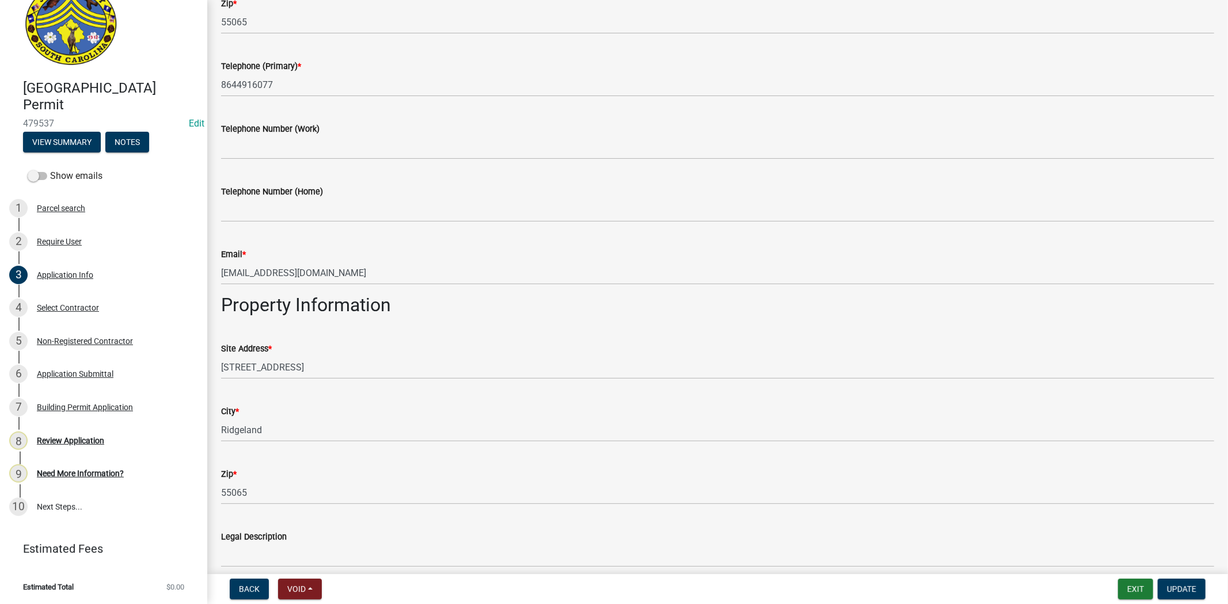
scroll to position [256, 0]
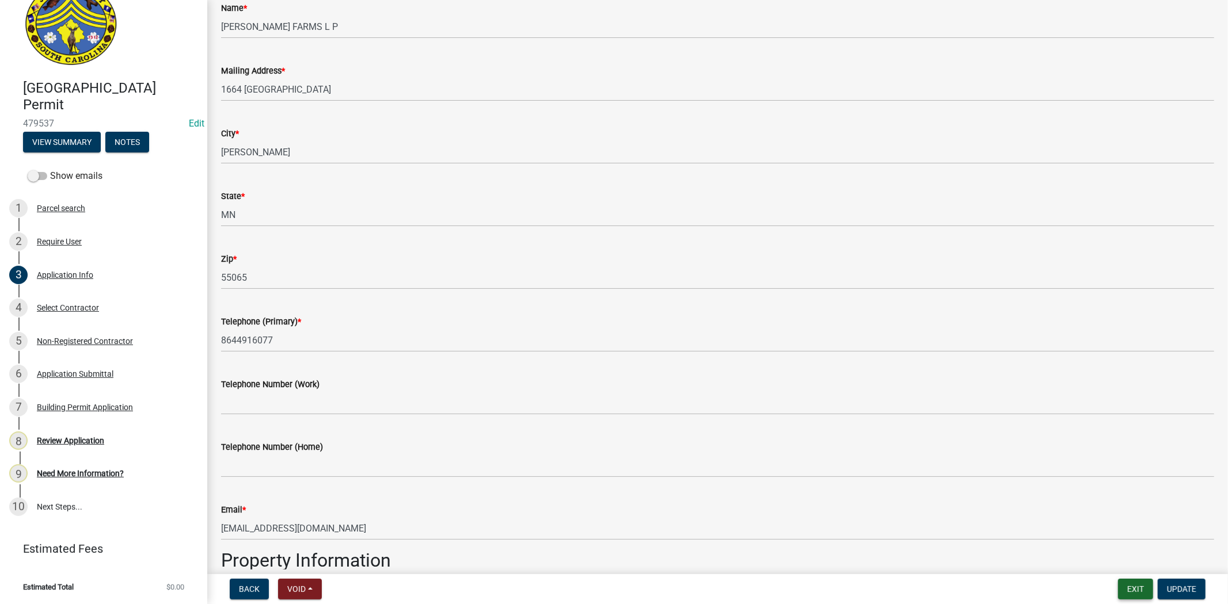
click at [1124, 591] on button "Exit" at bounding box center [1135, 589] width 35 height 21
